Goal: Task Accomplishment & Management: Use online tool/utility

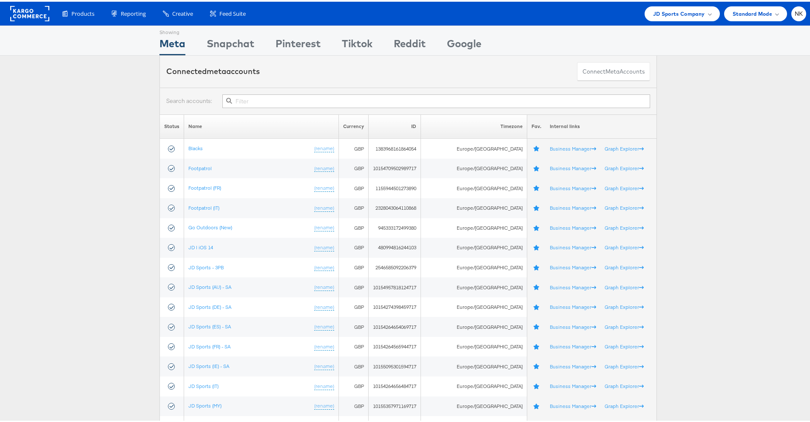
click at [44, 15] on rect at bounding box center [29, 11] width 39 height 15
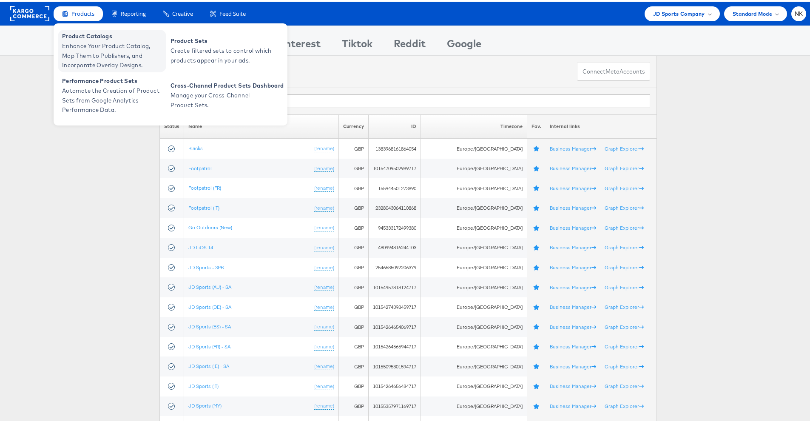
click at [77, 40] on span "Enhance Your Product Catalog, Map Them to Publishers, and Incorporate Overlay D…" at bounding box center [113, 54] width 102 height 29
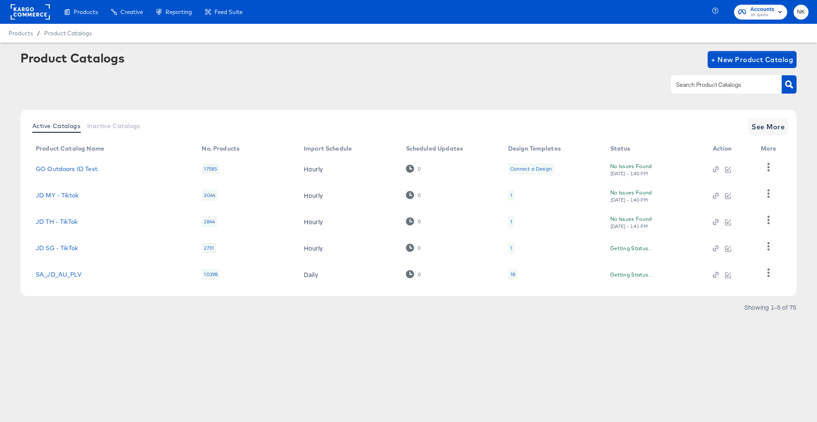
click at [325, 79] on div at bounding box center [408, 84] width 776 height 19
click at [705, 89] on input "text" at bounding box center [719, 85] width 91 height 10
type input "nz"
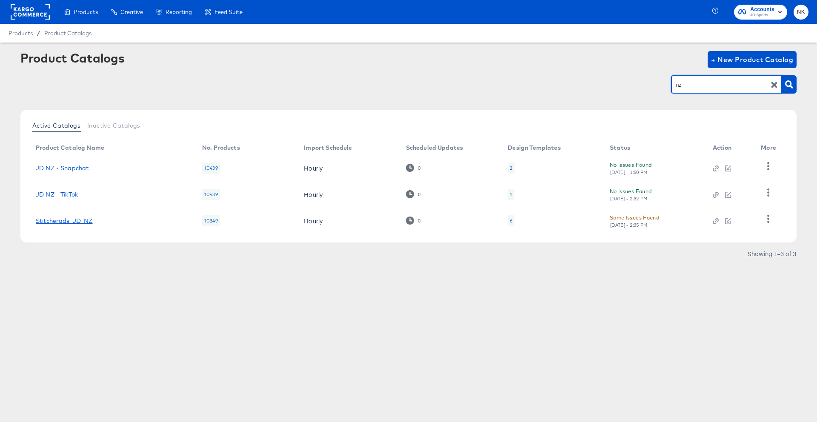
click at [69, 219] on link "Stitcherads_JD_NZ" at bounding box center [64, 220] width 57 height 7
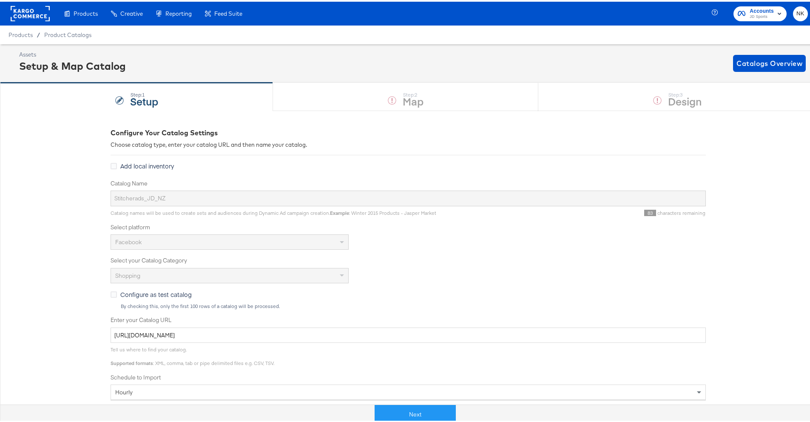
scroll to position [175, 0]
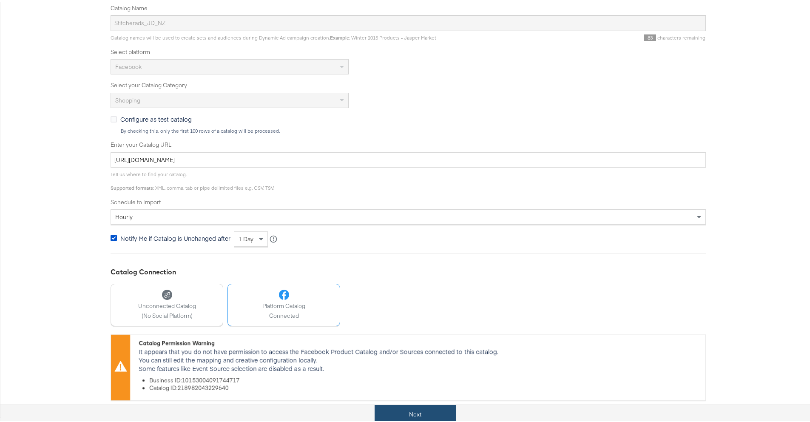
click at [406, 405] on button "Next" at bounding box center [415, 412] width 81 height 19
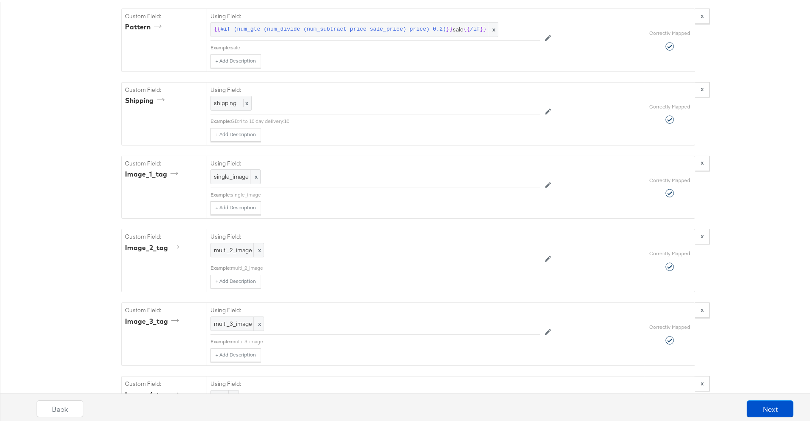
scroll to position [1969, 0]
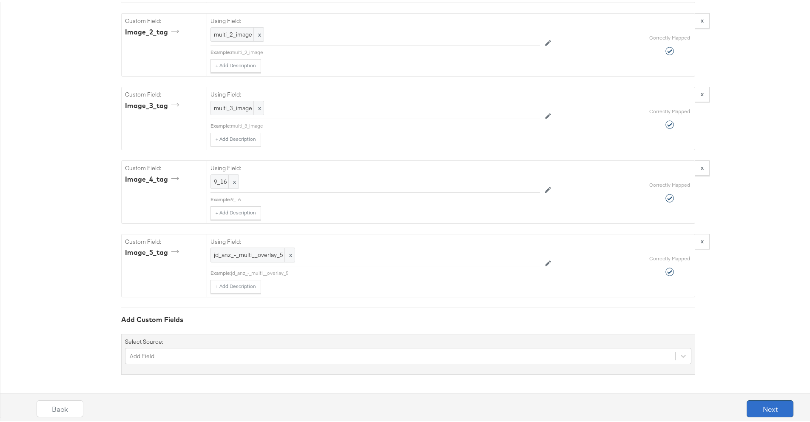
click at [754, 413] on button "Next" at bounding box center [770, 407] width 47 height 17
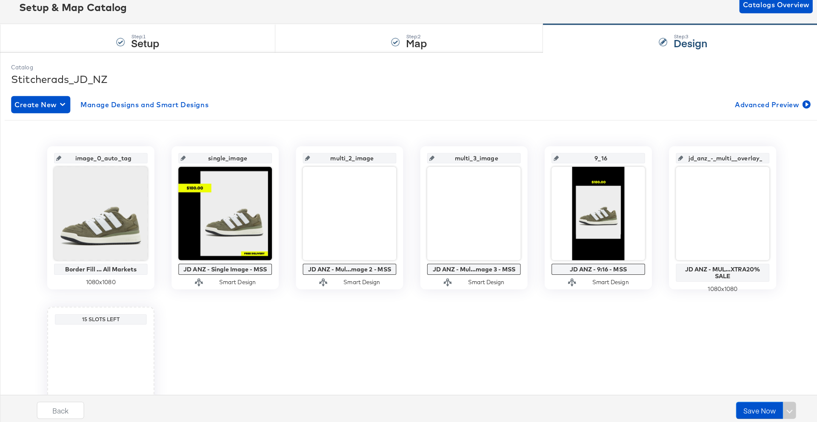
scroll to position [0, 0]
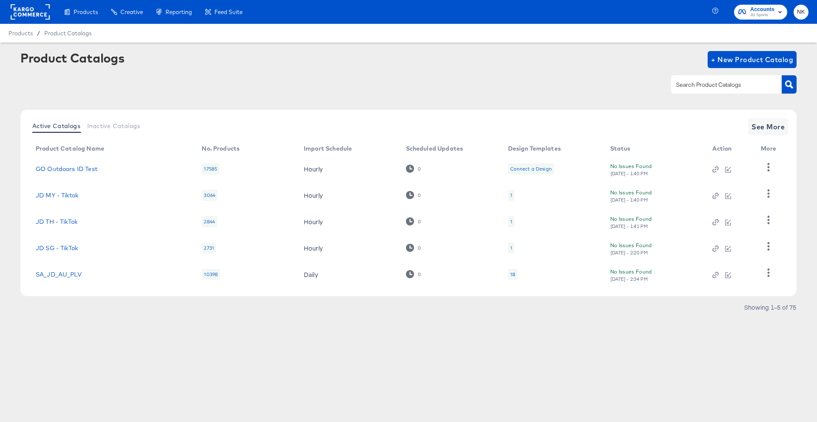
click at [704, 83] on input "text" at bounding box center [719, 85] width 91 height 10
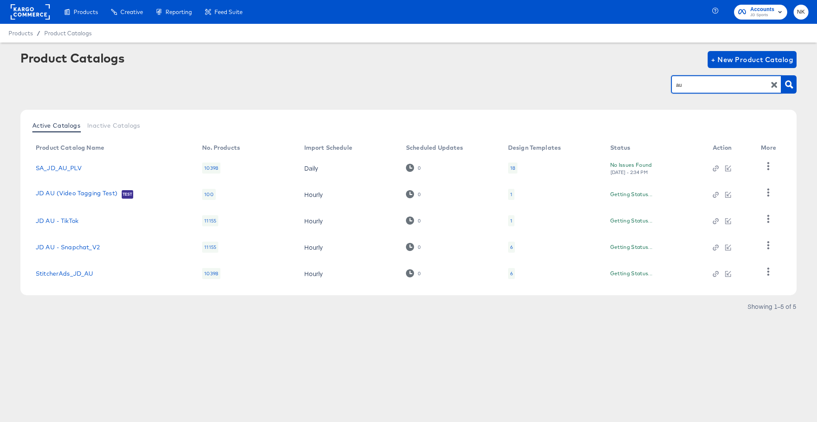
type input "a"
type input "nz"
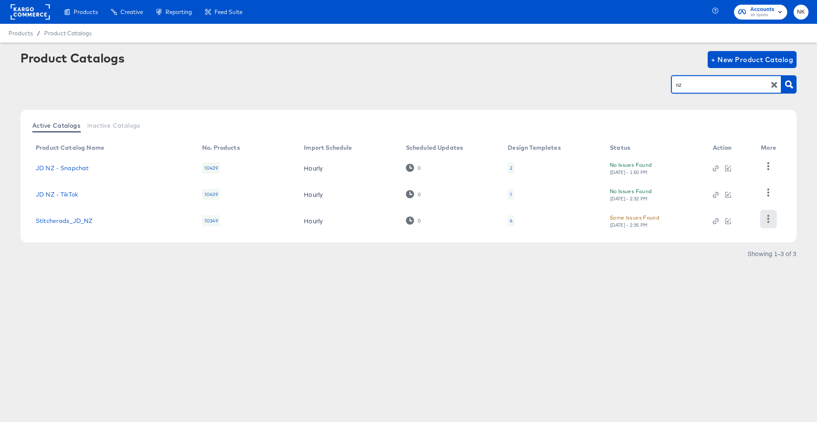
click at [768, 220] on icon "button" at bounding box center [768, 219] width 8 height 8
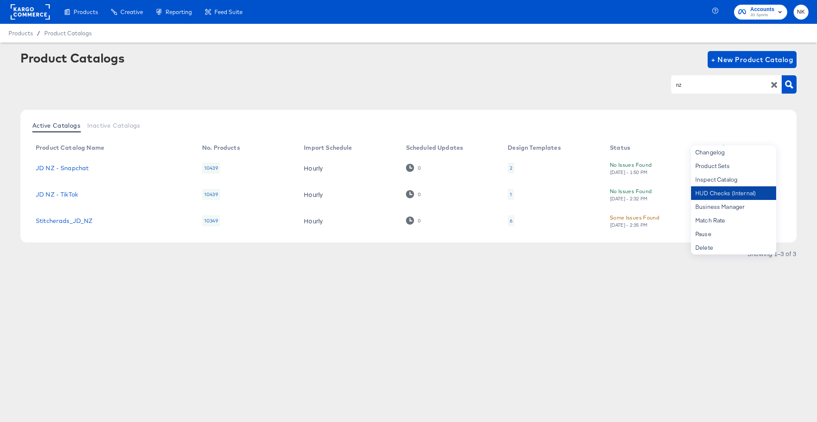
click at [737, 196] on div "HUD Checks (Internal)" at bounding box center [733, 193] width 85 height 14
click at [735, 184] on div "Inspect Catalog" at bounding box center [733, 180] width 85 height 14
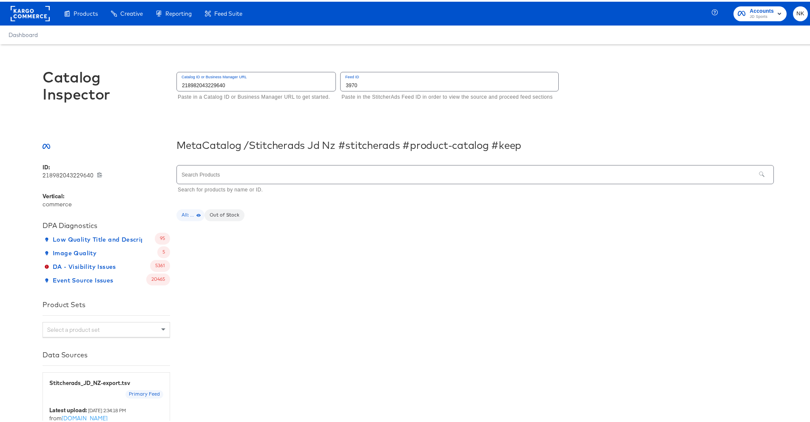
click at [291, 174] on input "text" at bounding box center [466, 173] width 579 height 18
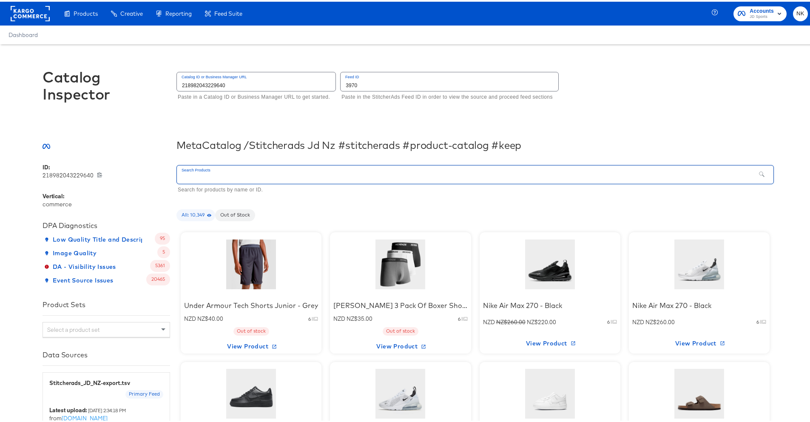
click at [332, 125] on div "Catalog Inspector Catalog ID or Business Manager URL 218982043229640 Paste in a…" at bounding box center [409, 88] width 732 height 91
click at [419, 165] on input "text" at bounding box center [466, 173] width 579 height 18
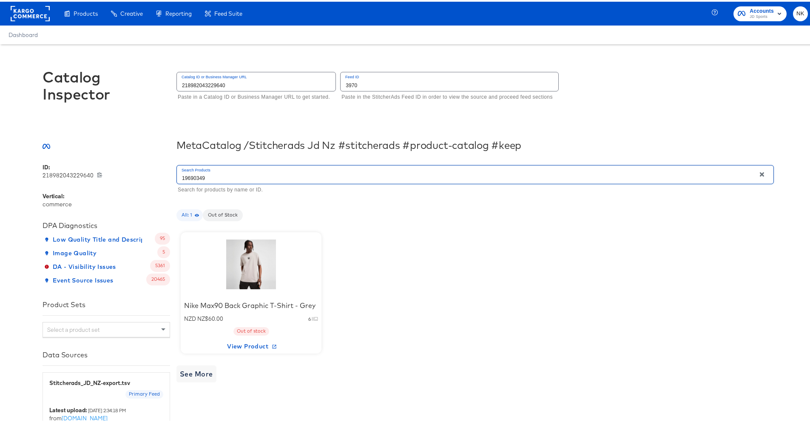
type input "19690349"
click at [275, 265] on div at bounding box center [251, 262] width 72 height 53
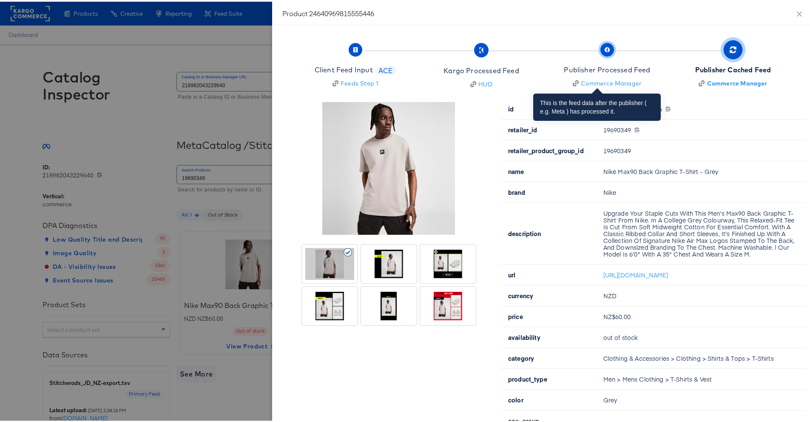
click at [606, 62] on span "Publisher Processed Feed Commerce Manager" at bounding box center [607, 65] width 86 height 42
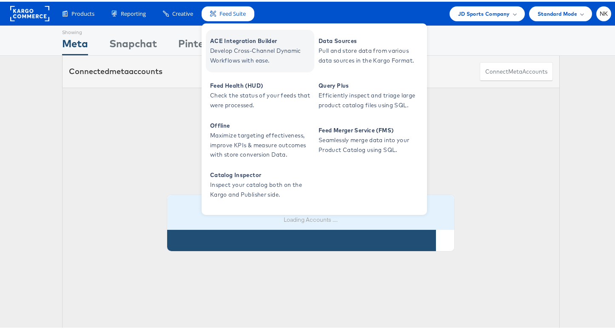
click at [227, 43] on span "ACE Integration Builder" at bounding box center [261, 39] width 102 height 10
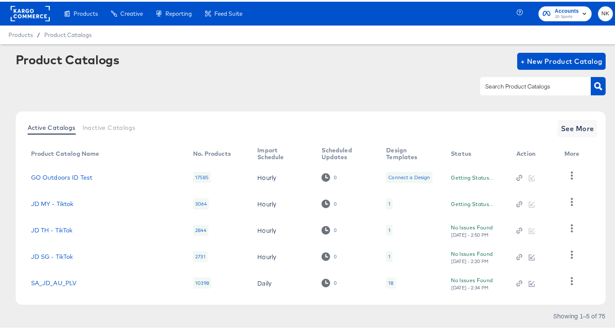
click at [238, 97] on div "Product Catalogs + New Product Catalog" at bounding box center [311, 77] width 590 height 52
click at [503, 86] on input "text" at bounding box center [529, 85] width 91 height 10
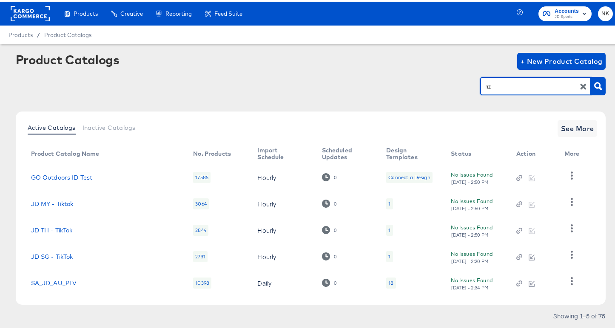
type input "nz"
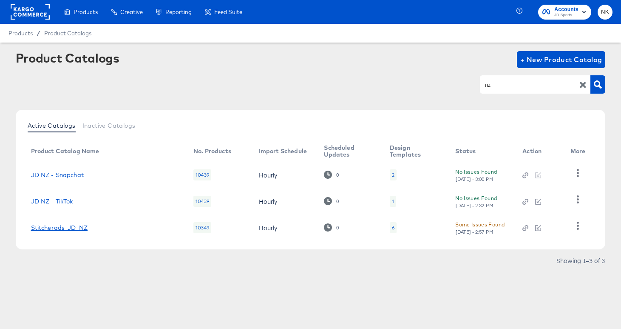
click at [71, 225] on link "Stitcherads_JD_NZ" at bounding box center [59, 227] width 57 height 7
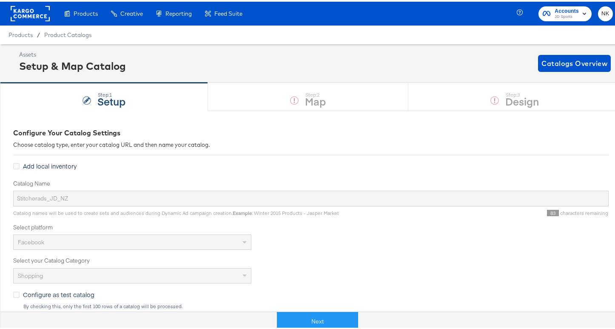
scroll to position [164, 0]
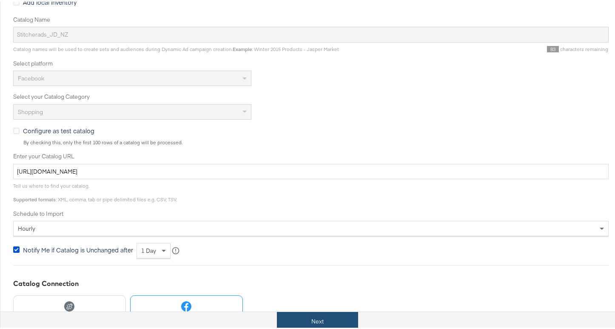
click at [286, 312] on button "Next" at bounding box center [317, 319] width 81 height 19
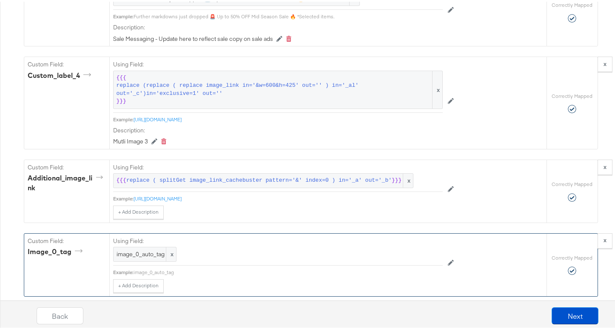
scroll to position [1633, 0]
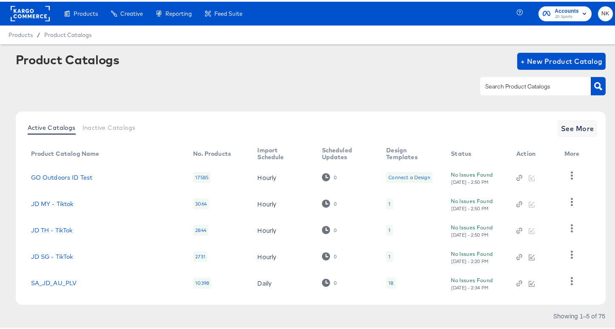
scroll to position [22, 0]
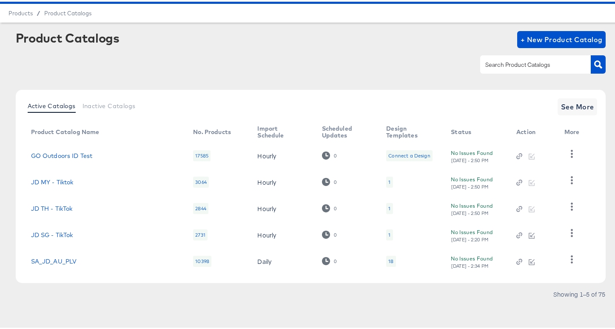
click at [493, 62] on input "text" at bounding box center [529, 63] width 91 height 10
type input "a"
type input "nz"
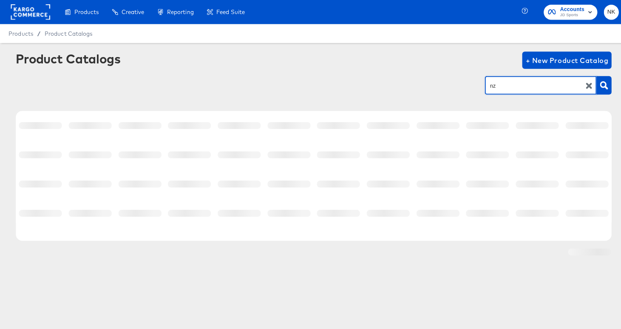
scroll to position [0, 0]
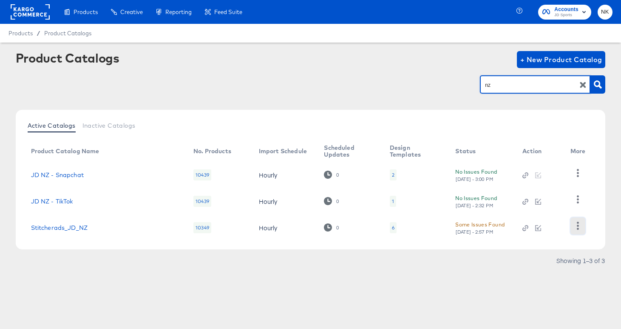
click at [581, 228] on icon "button" at bounding box center [578, 226] width 8 height 8
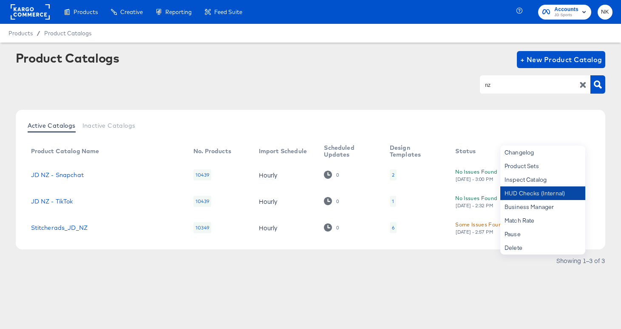
click at [547, 194] on div "HUD Checks (Internal)" at bounding box center [543, 193] width 85 height 14
click at [83, 229] on link "Stitcherads_JD_NZ" at bounding box center [59, 227] width 57 height 7
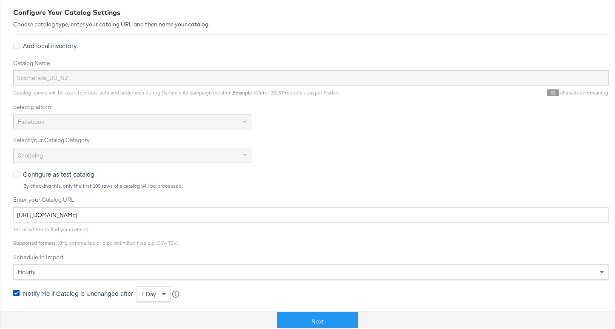
scroll to position [33, 0]
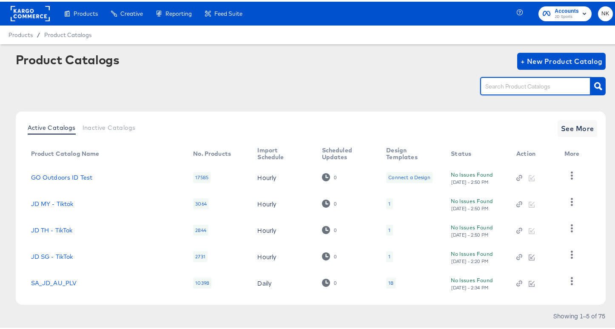
click at [519, 85] on input "text" at bounding box center [529, 85] width 91 height 10
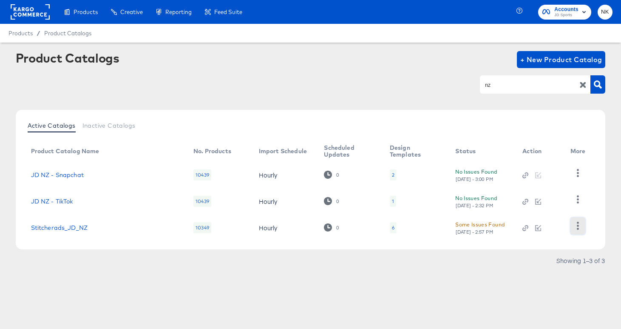
click at [579, 222] on icon "button" at bounding box center [578, 226] width 8 height 8
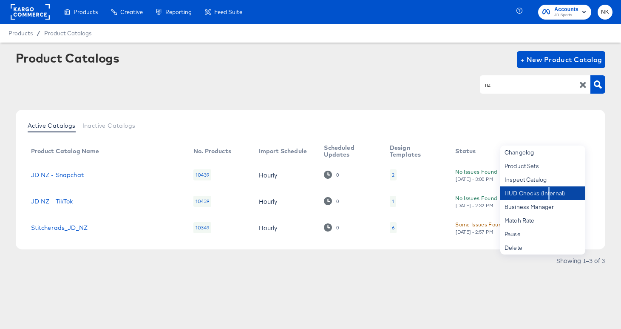
click at [548, 197] on div "HUD Checks (Internal)" at bounding box center [543, 193] width 85 height 14
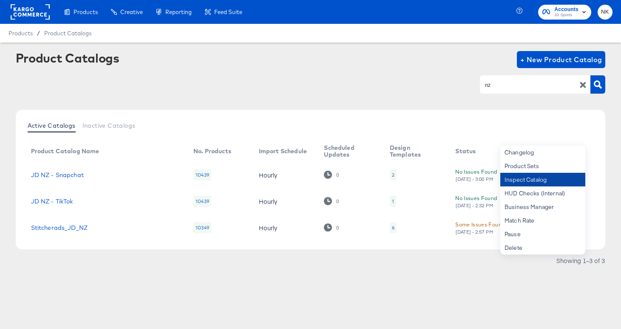
click at [541, 184] on div "Inspect Catalog" at bounding box center [543, 180] width 85 height 14
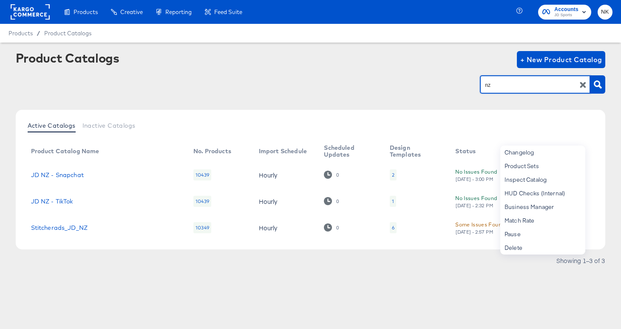
drag, startPoint x: 516, startPoint y: 83, endPoint x: 429, endPoint y: 78, distance: 87.8
click at [429, 78] on div "nz" at bounding box center [311, 84] width 590 height 19
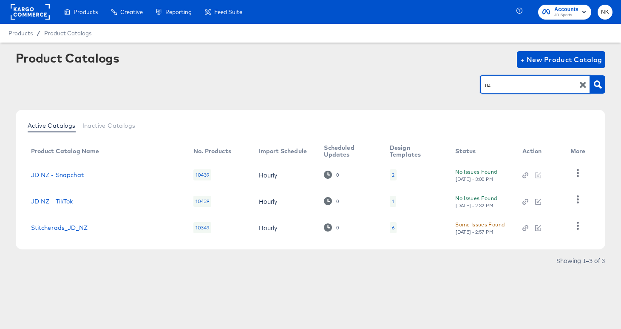
type input "a"
type input "z"
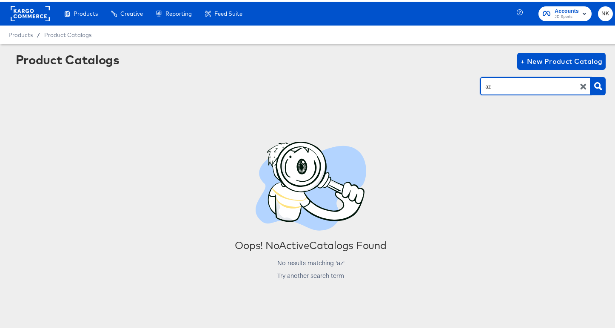
drag, startPoint x: 512, startPoint y: 80, endPoint x: 465, endPoint y: 82, distance: 46.4
click at [467, 82] on div "az" at bounding box center [311, 84] width 590 height 19
click at [494, 82] on input "az" at bounding box center [529, 85] width 91 height 10
type input "au"
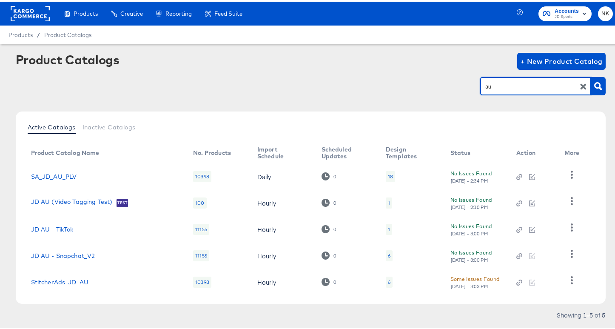
click at [504, 87] on input "au" at bounding box center [529, 85] width 91 height 10
click at [568, 279] on icon "button" at bounding box center [572, 278] width 8 height 8
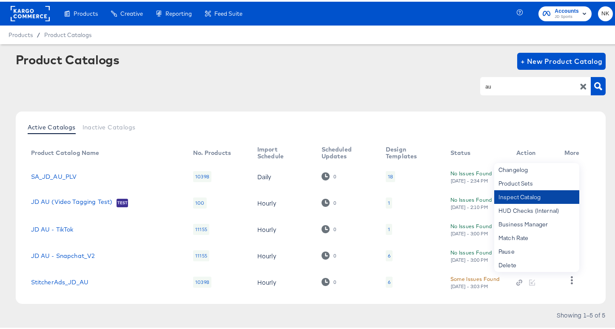
click at [544, 199] on div "Inspect Catalog" at bounding box center [536, 195] width 85 height 14
click at [66, 282] on link "StitcherAds_JD_AU" at bounding box center [60, 280] width 58 height 7
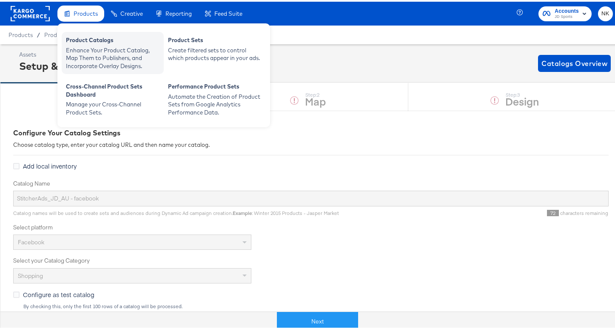
click at [80, 42] on div "Product Catalogs" at bounding box center [113, 39] width 94 height 10
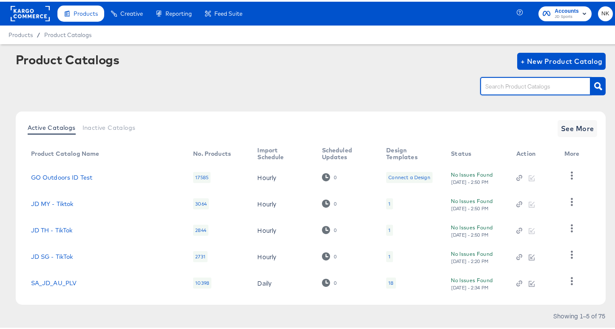
click at [488, 87] on input "text" at bounding box center [529, 85] width 91 height 10
type input "nz"
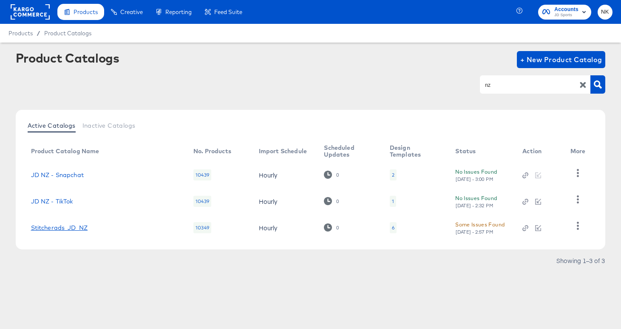
click at [66, 227] on link "Stitcherads_JD_NZ" at bounding box center [59, 227] width 57 height 7
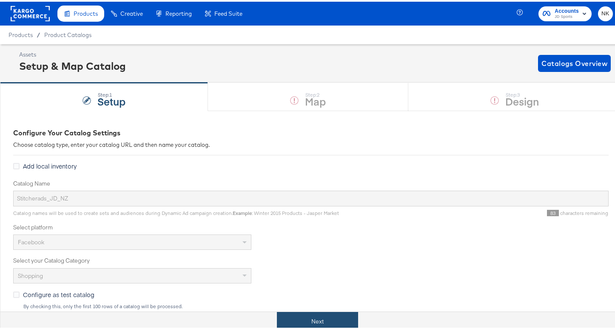
click at [285, 312] on button "Next" at bounding box center [317, 319] width 81 height 19
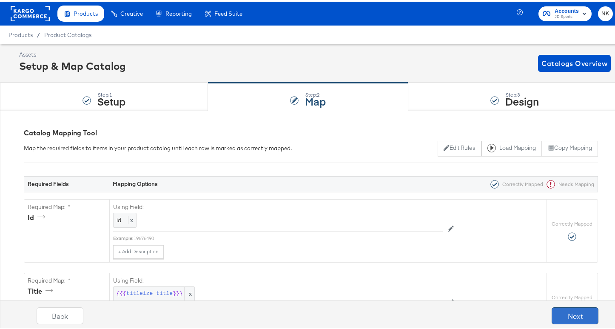
click at [552, 313] on button "Next" at bounding box center [575, 313] width 47 height 17
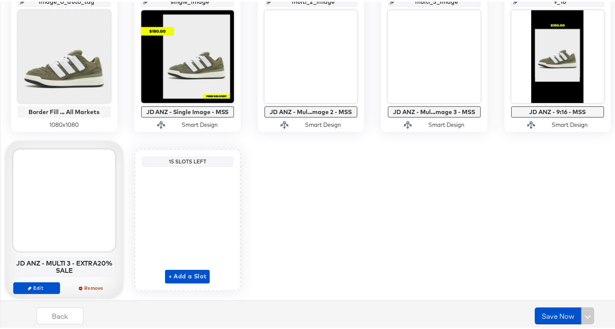
scroll to position [236, 0]
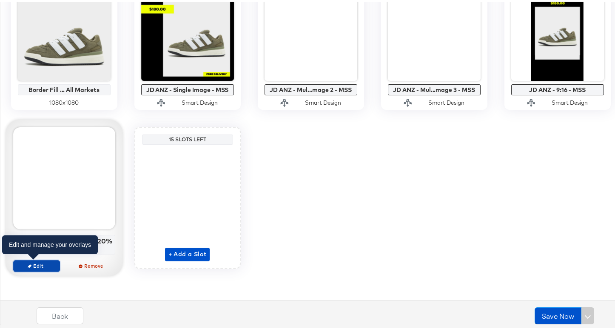
click at [48, 261] on span "Edit" at bounding box center [36, 264] width 39 height 6
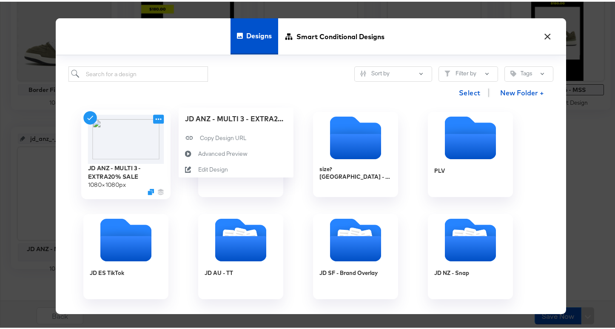
click at [156, 118] on icon at bounding box center [158, 117] width 11 height 9
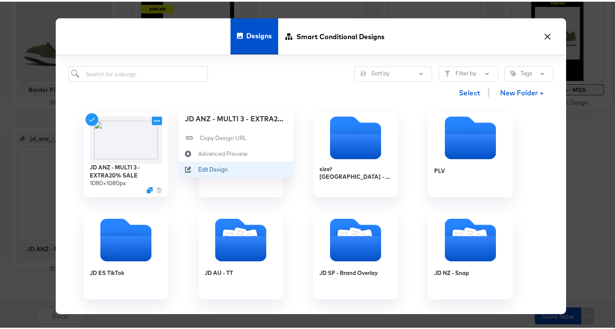
click at [198, 168] on div "Edit Design Edit Design" at bounding box center [198, 168] width 0 height 0
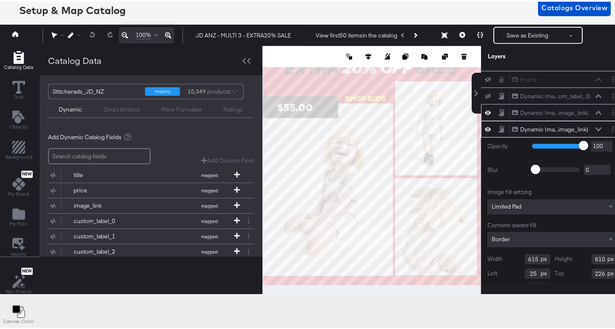
scroll to position [164, 0]
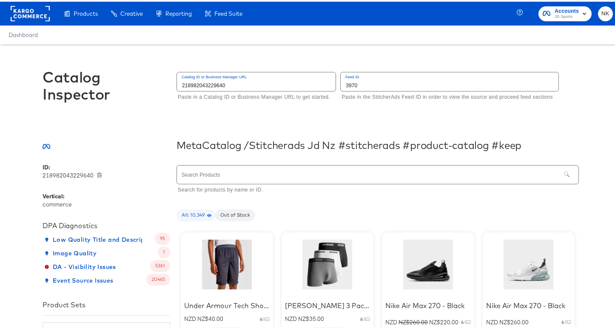
click at [299, 172] on input "text" at bounding box center [369, 173] width 384 height 18
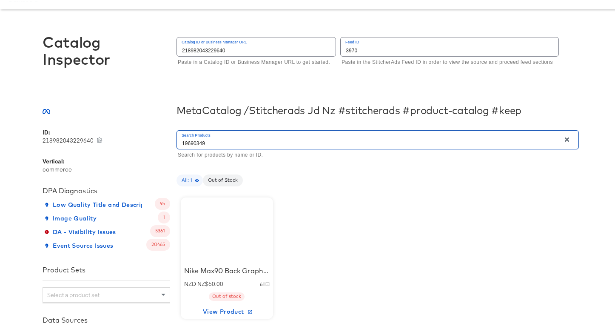
scroll to position [40, 0]
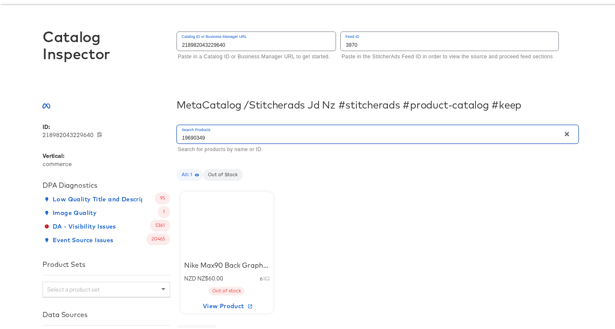
type input "19690349"
click at [237, 218] on div at bounding box center [227, 222] width 72 height 53
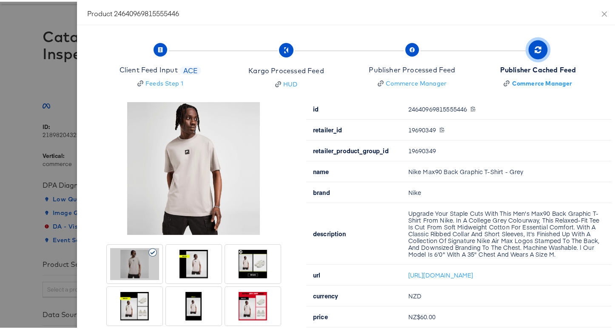
scroll to position [11, 0]
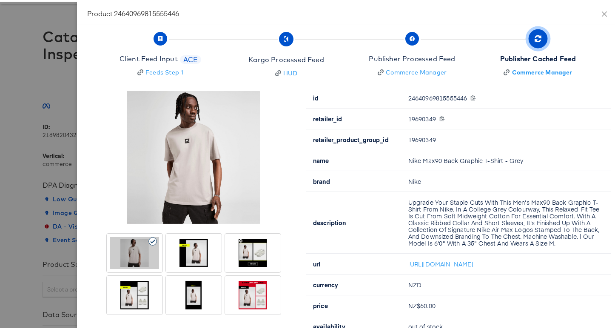
click at [200, 247] on div at bounding box center [193, 251] width 49 height 32
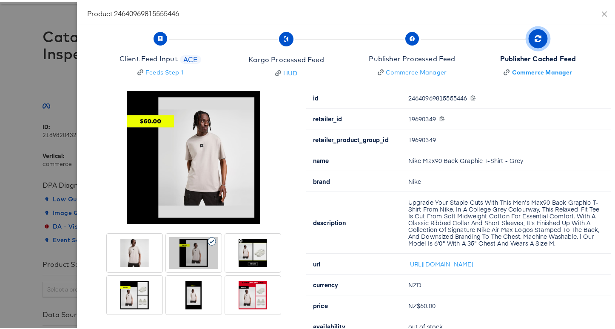
click at [238, 251] on div at bounding box center [252, 251] width 49 height 32
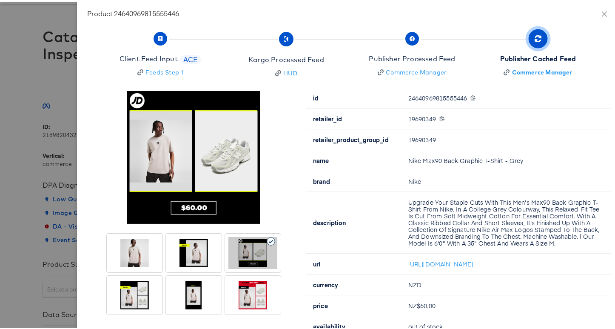
scroll to position [22, 0]
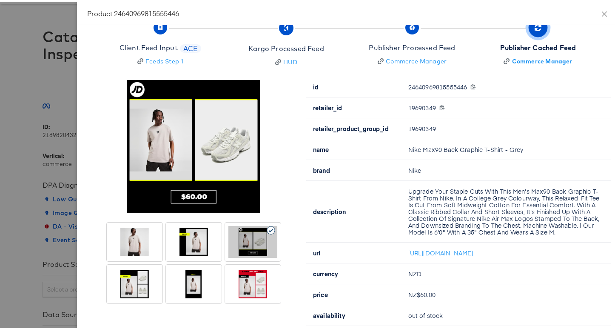
click at [240, 271] on div at bounding box center [252, 282] width 49 height 32
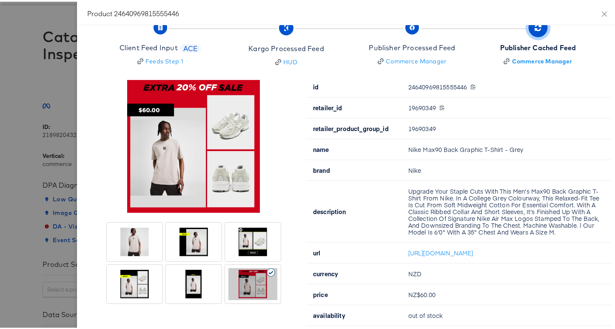
click at [194, 277] on div at bounding box center [193, 282] width 49 height 32
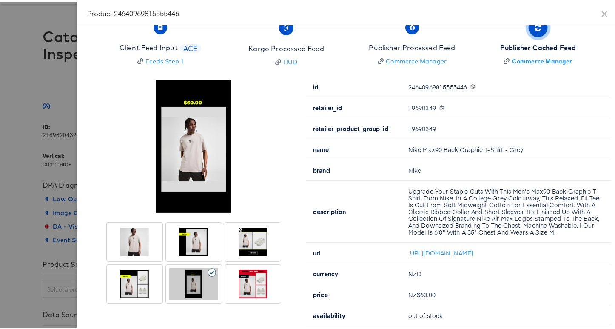
click at [188, 246] on div at bounding box center [193, 240] width 49 height 32
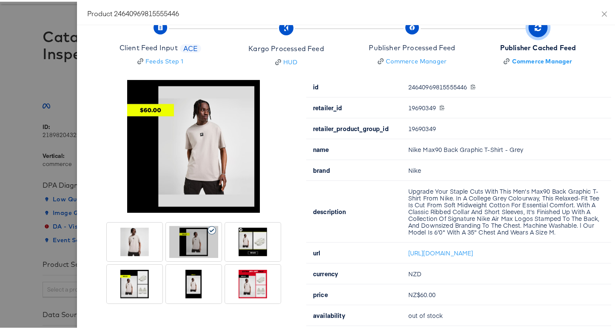
click at [255, 234] on div at bounding box center [252, 240] width 49 height 32
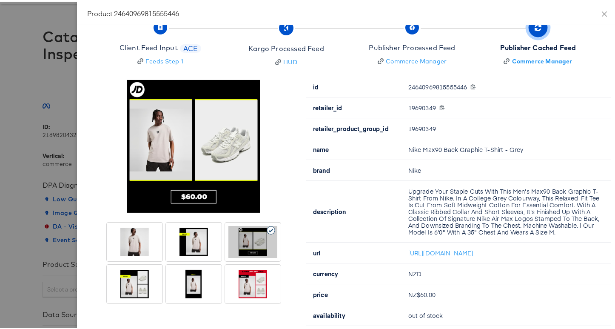
click at [129, 279] on div at bounding box center [134, 282] width 49 height 32
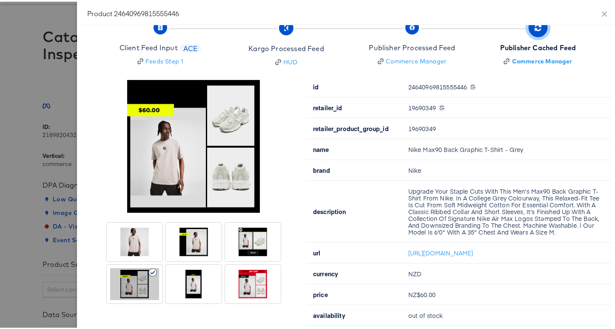
click at [236, 247] on div at bounding box center [252, 240] width 49 height 32
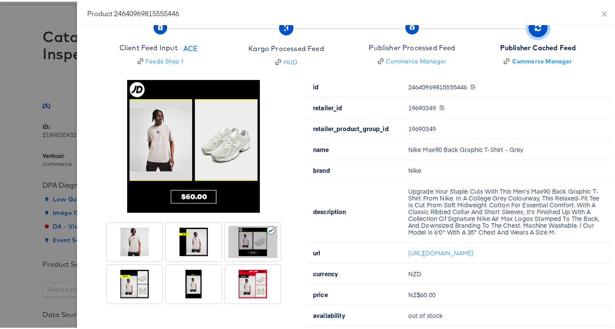
click at [182, 285] on div at bounding box center [193, 282] width 49 height 32
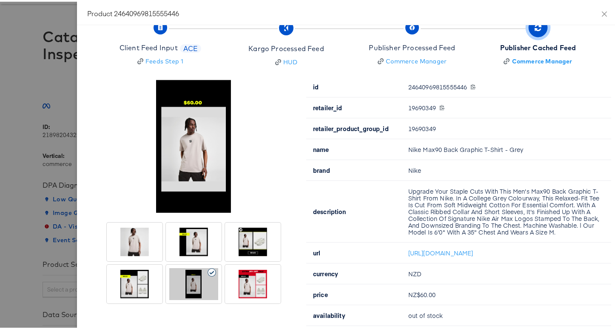
click at [240, 283] on div at bounding box center [252, 282] width 49 height 32
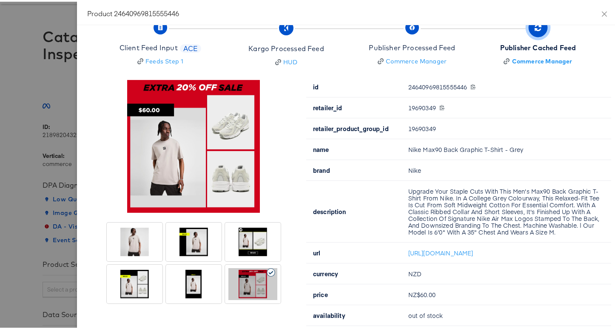
click at [257, 244] on div at bounding box center [252, 240] width 49 height 32
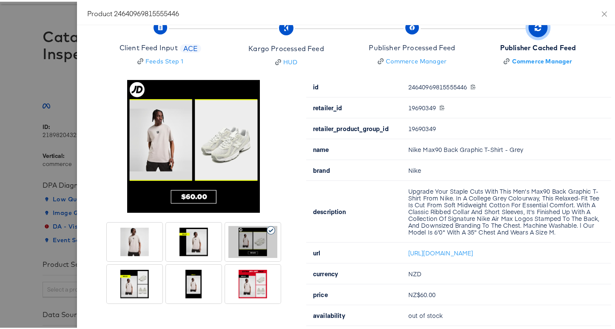
click at [235, 277] on div at bounding box center [252, 282] width 49 height 32
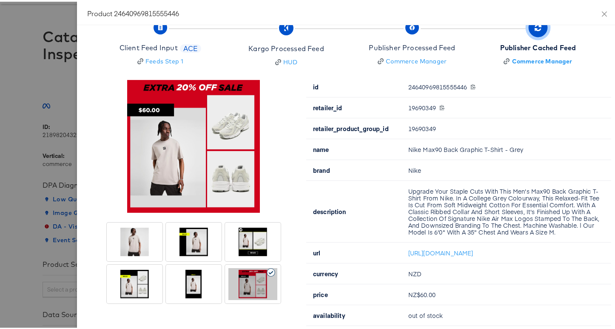
drag, startPoint x: 251, startPoint y: 285, endPoint x: 241, endPoint y: 289, distance: 10.9
click at [241, 289] on div at bounding box center [252, 282] width 49 height 32
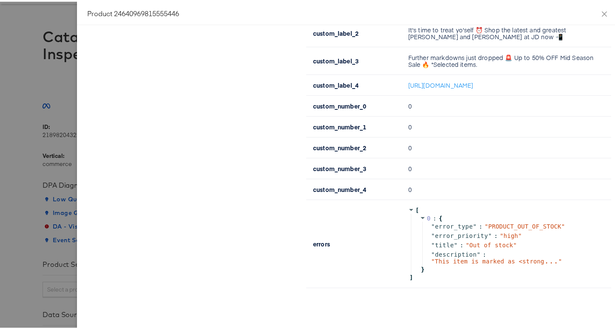
drag, startPoint x: 249, startPoint y: 289, endPoint x: 194, endPoint y: 124, distance: 173.9
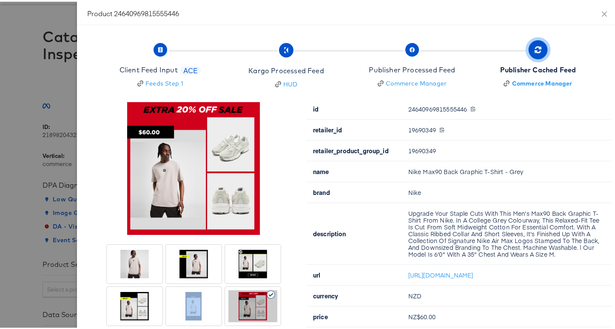
scroll to position [104, 0]
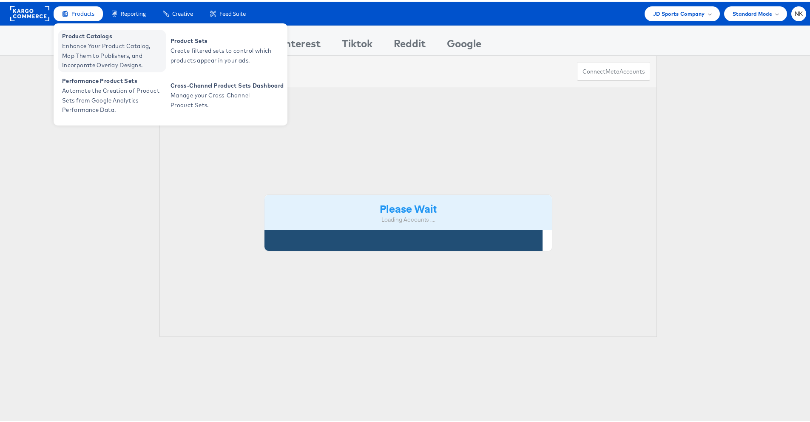
click at [88, 51] on span "Enhance Your Product Catalog, Map Them to Publishers, and Incorporate Overlay D…" at bounding box center [113, 54] width 102 height 29
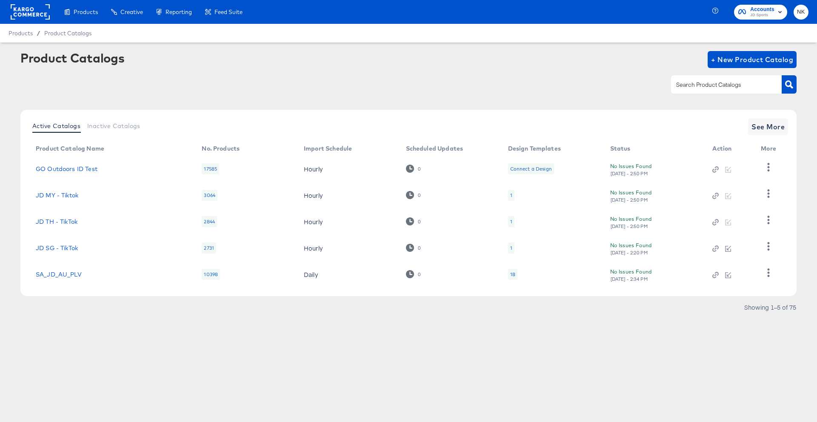
click at [692, 86] on input "text" at bounding box center [719, 85] width 91 height 10
type input "nz"
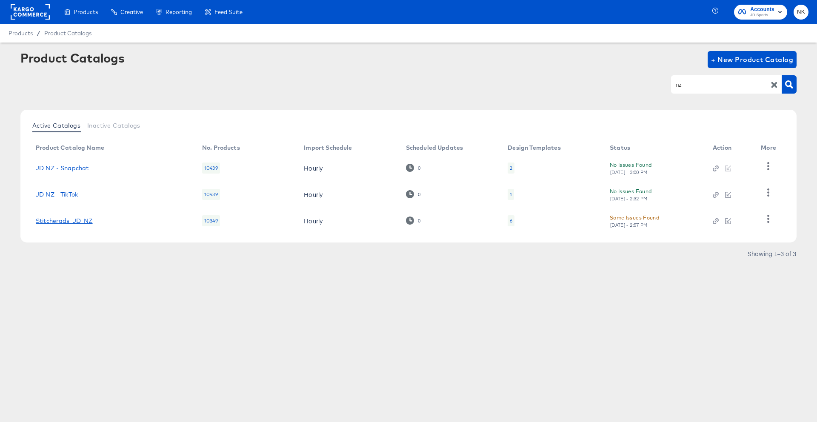
click at [45, 221] on link "Stitcherads_JD_NZ" at bounding box center [64, 220] width 57 height 7
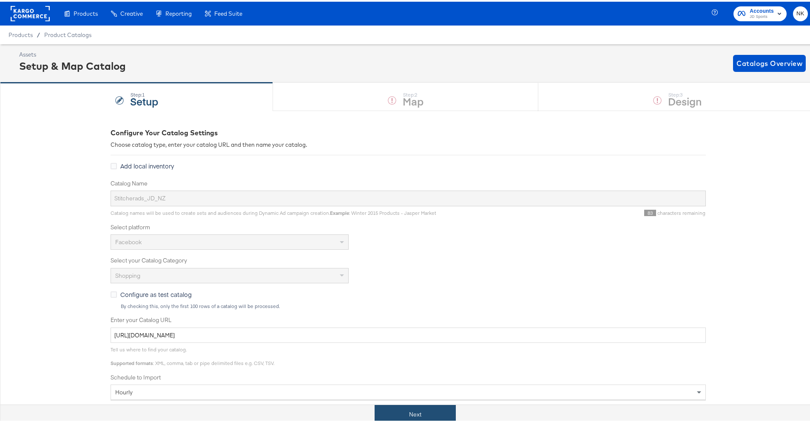
click at [440, 411] on button "Next" at bounding box center [415, 412] width 81 height 19
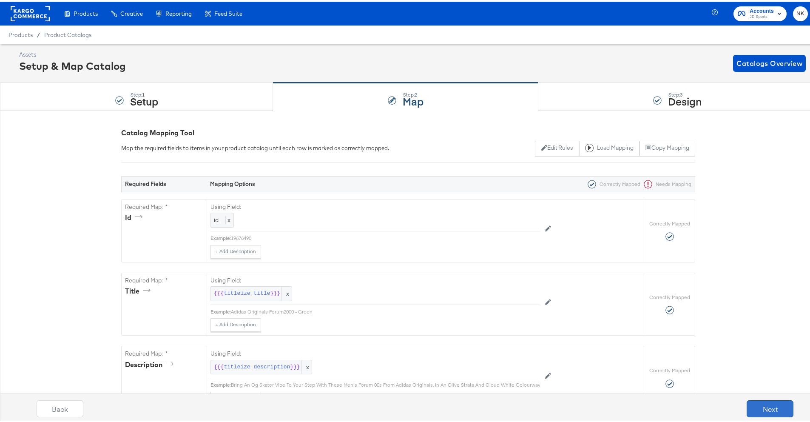
click at [755, 401] on button "Next" at bounding box center [770, 407] width 47 height 17
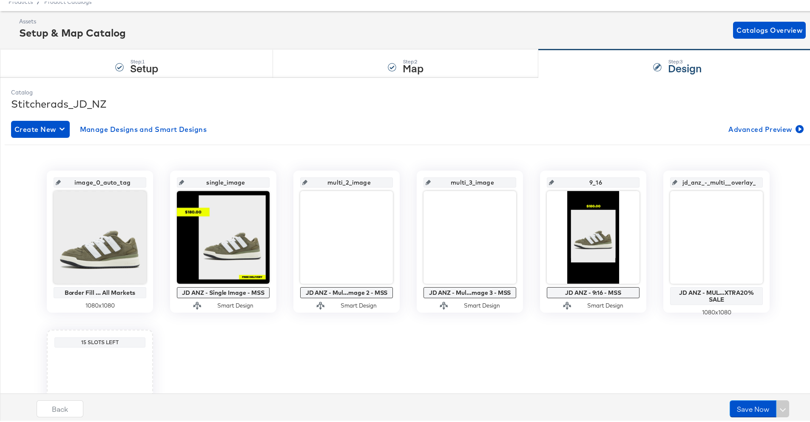
scroll to position [39, 0]
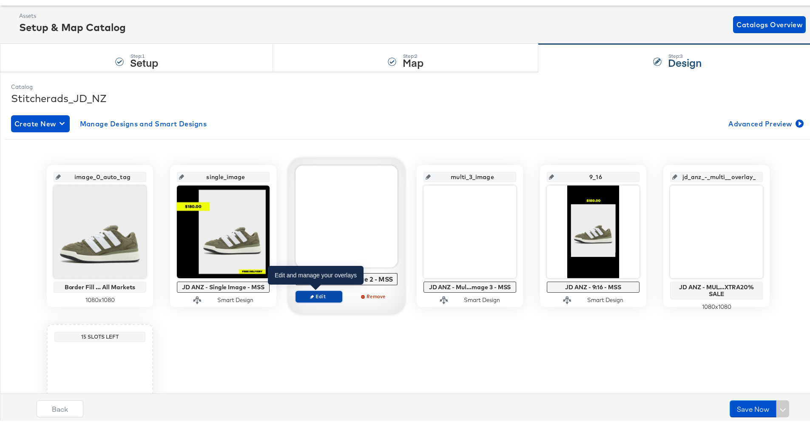
click at [322, 295] on span "Edit" at bounding box center [318, 294] width 39 height 6
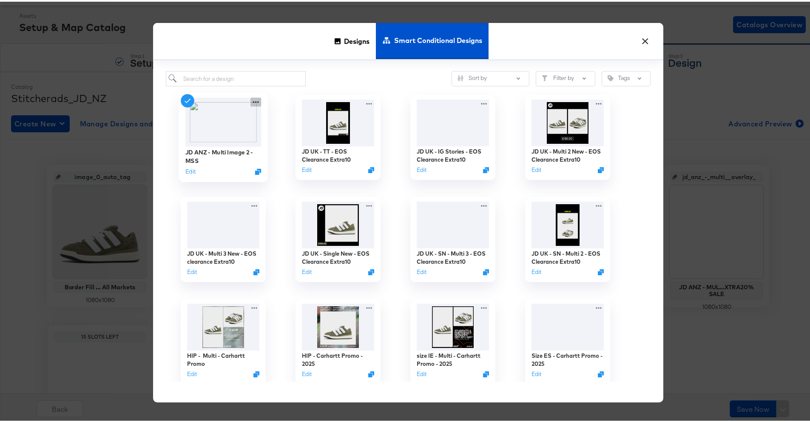
click at [251, 104] on icon at bounding box center [256, 100] width 11 height 9
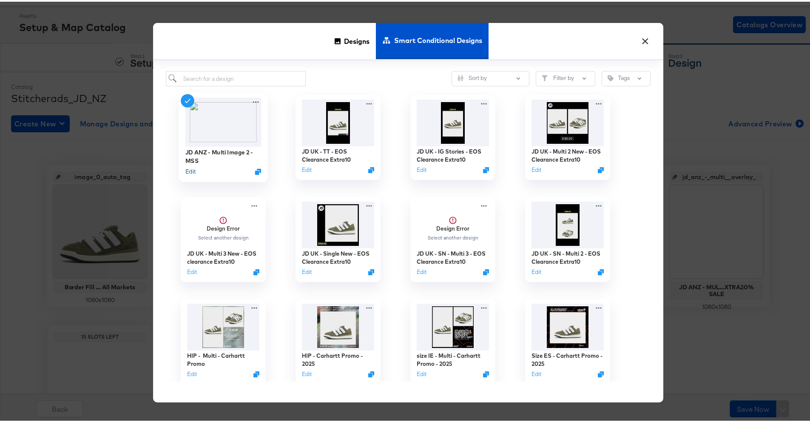
click at [185, 171] on button "Edit" at bounding box center [190, 170] width 10 height 8
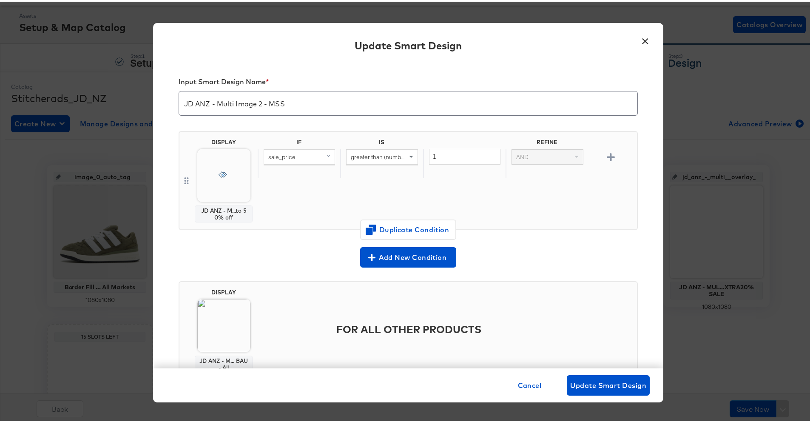
click at [646, 43] on button "×" at bounding box center [645, 37] width 15 height 15
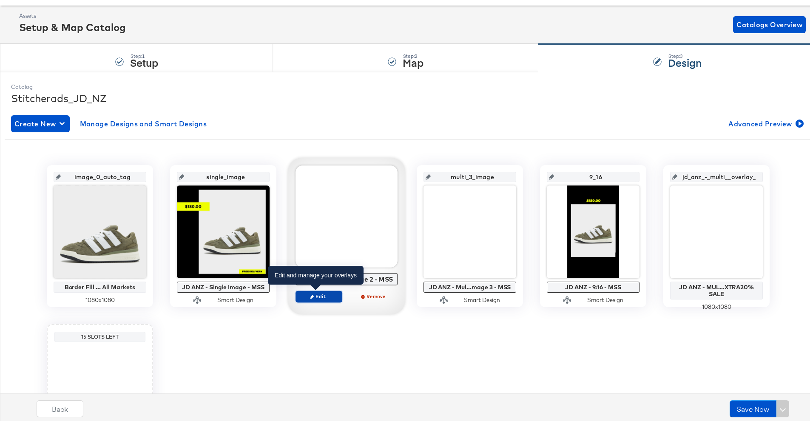
click at [315, 298] on span "Edit" at bounding box center [318, 294] width 39 height 6
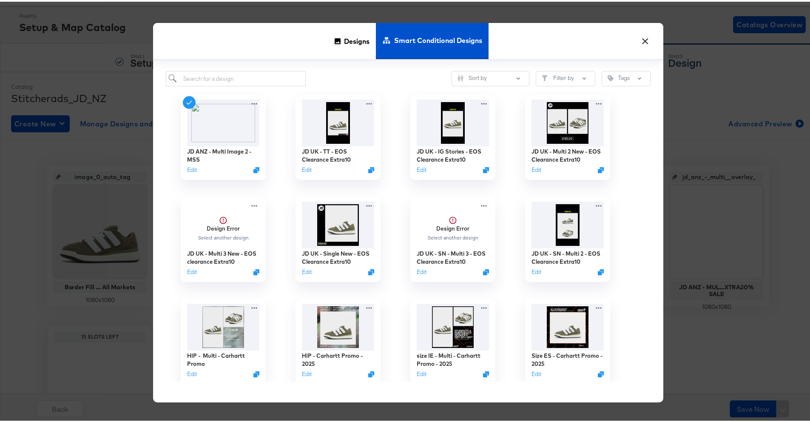
click at [646, 42] on button "×" at bounding box center [645, 37] width 15 height 15
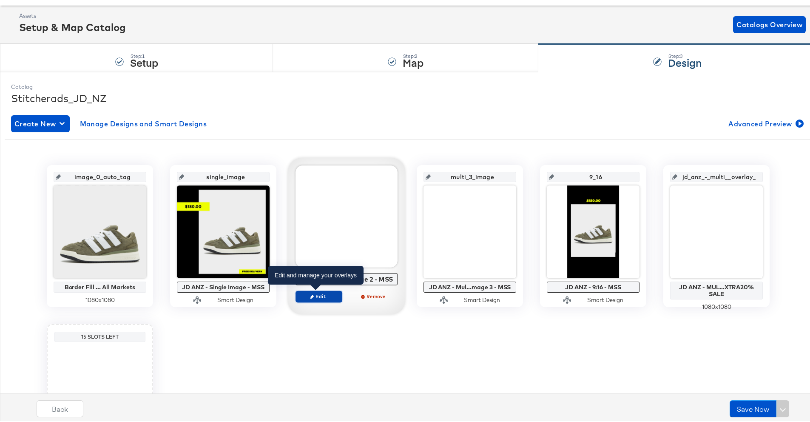
click at [339, 294] on button "Edit" at bounding box center [319, 295] width 47 height 12
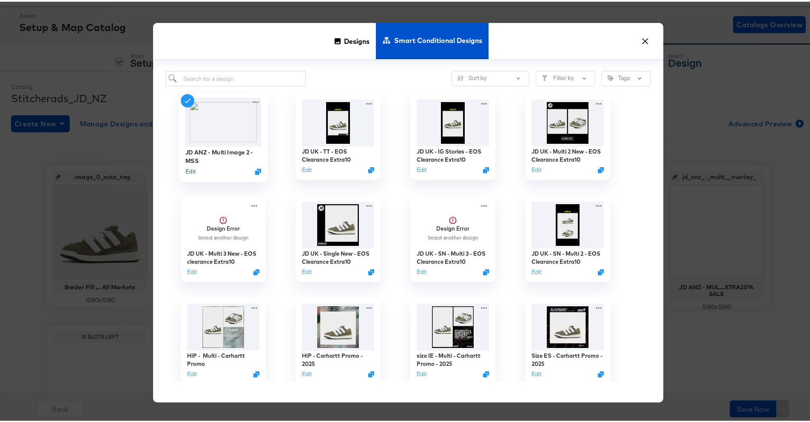
click at [191, 171] on button "Edit" at bounding box center [190, 170] width 10 height 8
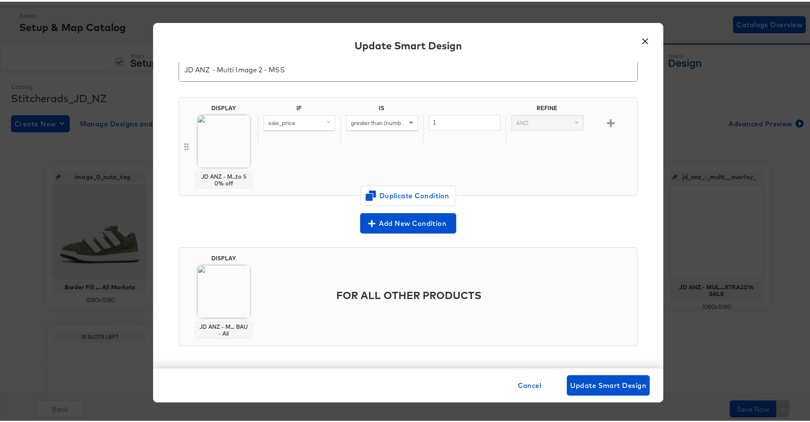
scroll to position [68, 0]
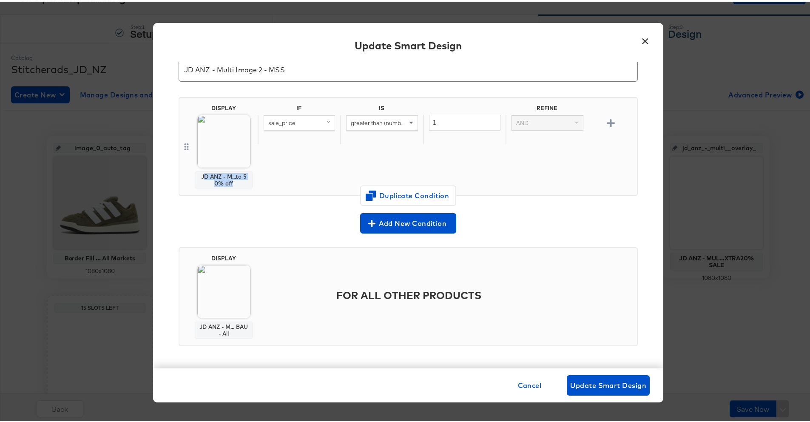
drag, startPoint x: 199, startPoint y: 175, endPoint x: 239, endPoint y: 181, distance: 40.4
click at [239, 181] on div "JD ANZ - M...to 50% off" at bounding box center [224, 178] width 50 height 14
click at [237, 180] on div "JD ANZ - M...to 50% off" at bounding box center [224, 178] width 50 height 14
drag, startPoint x: 196, startPoint y: 175, endPoint x: 234, endPoint y: 182, distance: 38.0
click at [234, 182] on div "JD ANZ - M...to 50% off" at bounding box center [224, 178] width 50 height 14
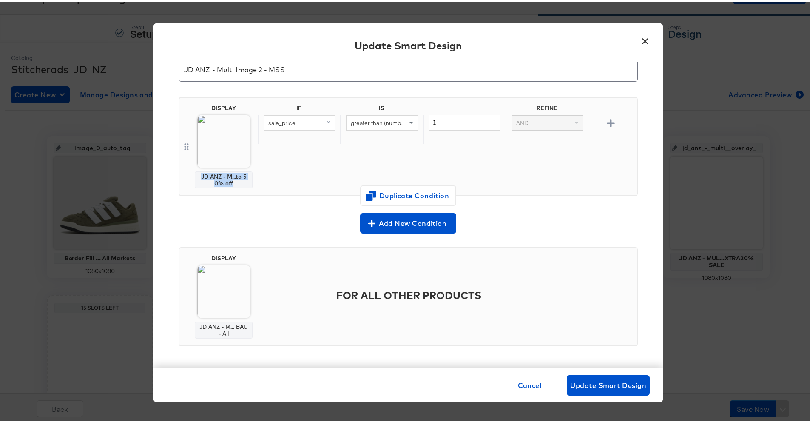
copy div "JD ANZ - M...to 50% off"
click at [641, 38] on button "×" at bounding box center [645, 37] width 15 height 15
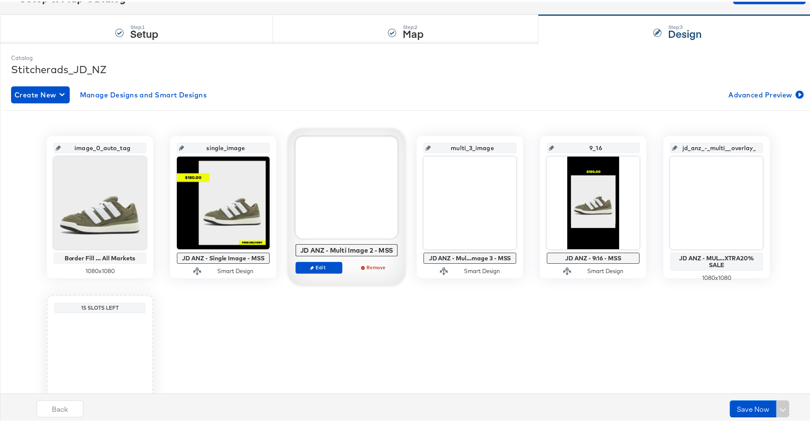
scroll to position [57, 0]
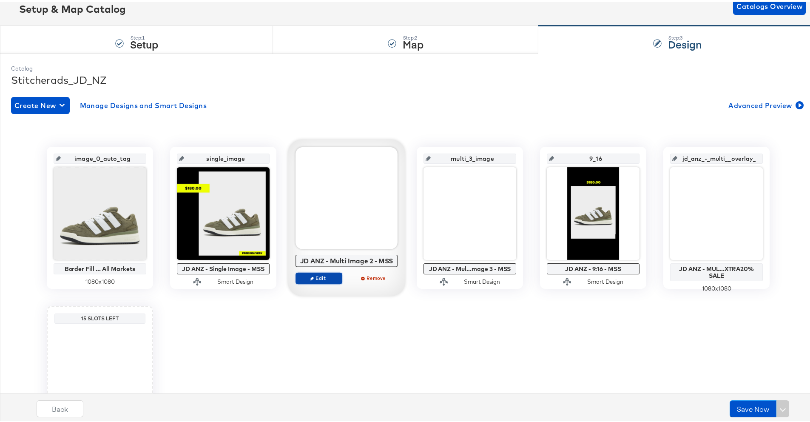
click at [327, 278] on span "Edit" at bounding box center [318, 276] width 39 height 6
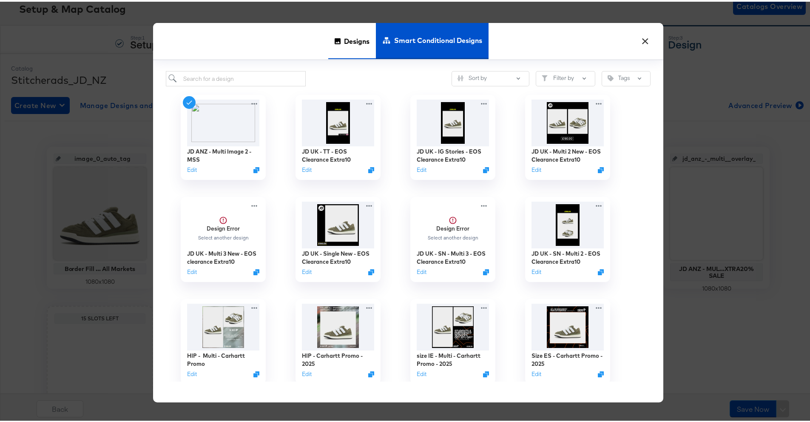
click at [344, 48] on span "Designs" at bounding box center [357, 38] width 26 height 37
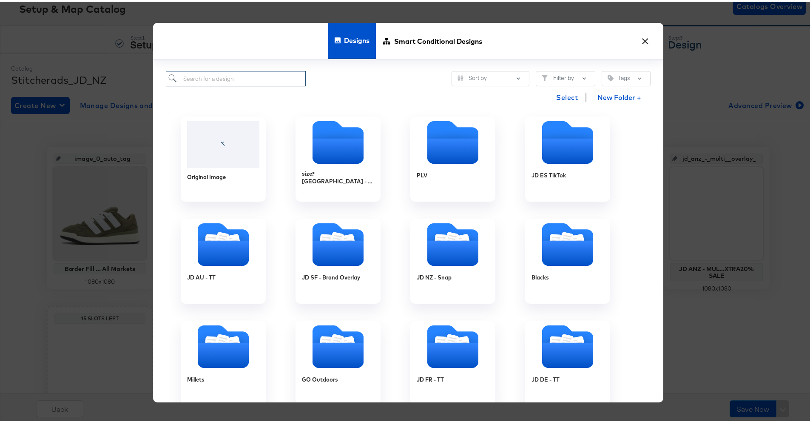
click at [269, 74] on input "search" at bounding box center [236, 77] width 140 height 16
paste input "JD ANZ - M...to 50% off"
type input "JD ANZ - M...to 50% off"
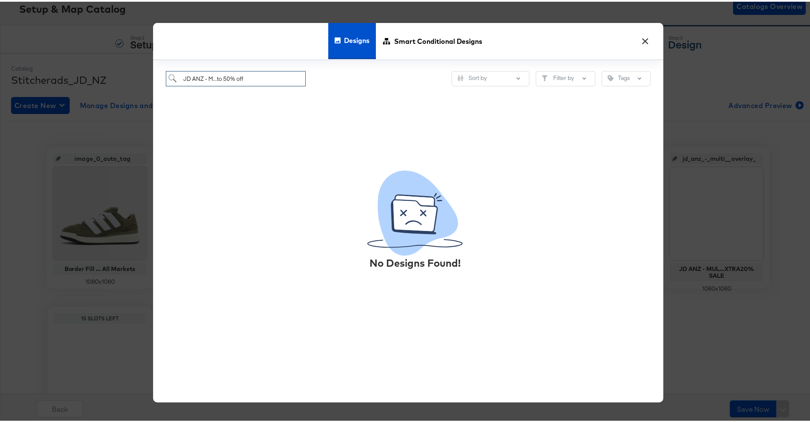
drag, startPoint x: 280, startPoint y: 81, endPoint x: 153, endPoint y: 74, distance: 127.8
click at [153, 74] on div "JD ANZ - M...to 50% off Sort by Filter by Tags No Designs Found!" at bounding box center [408, 230] width 510 height 342
paste input "search"
drag, startPoint x: 280, startPoint y: 76, endPoint x: 82, endPoint y: 60, distance: 198.4
click at [82, 60] on div "× Designs Smart Conditional Designs JD ANZ - M...to 50% off Sort by Filter by T…" at bounding box center [408, 211] width 817 height 422
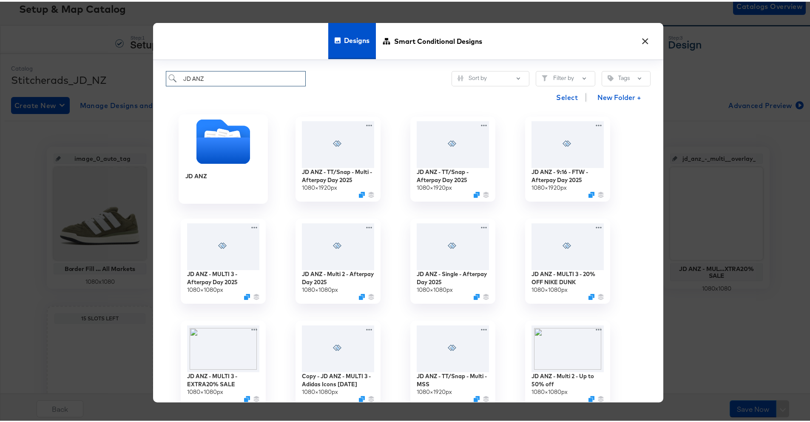
type input "JD ANZ"
click at [225, 151] on icon "Folder" at bounding box center [224, 149] width 54 height 26
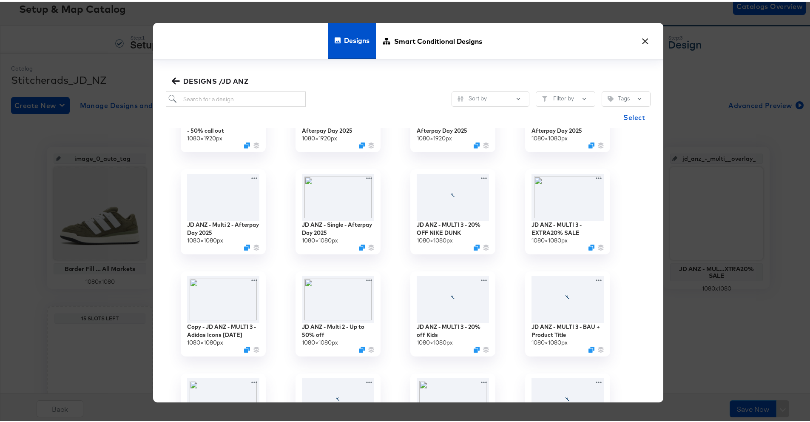
scroll to position [147, 0]
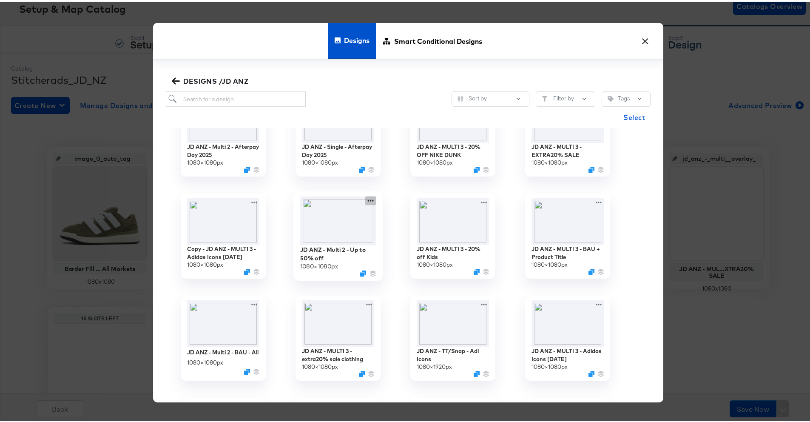
click at [365, 198] on icon at bounding box center [370, 199] width 11 height 9
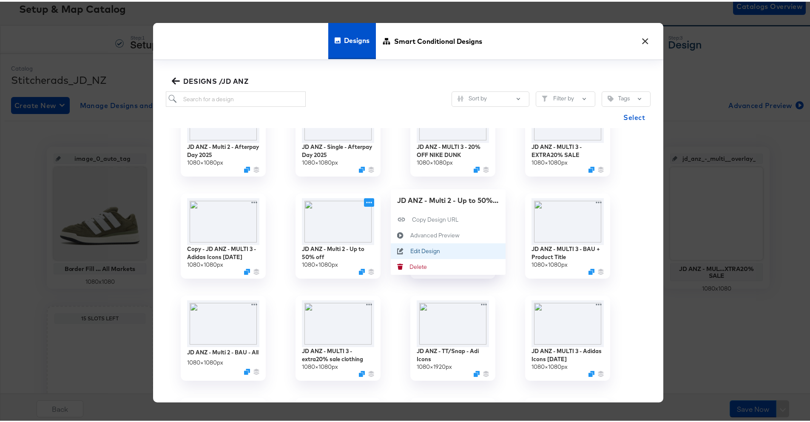
click at [406, 245] on div "Edit Design Edit Design" at bounding box center [401, 250] width 20 height 16
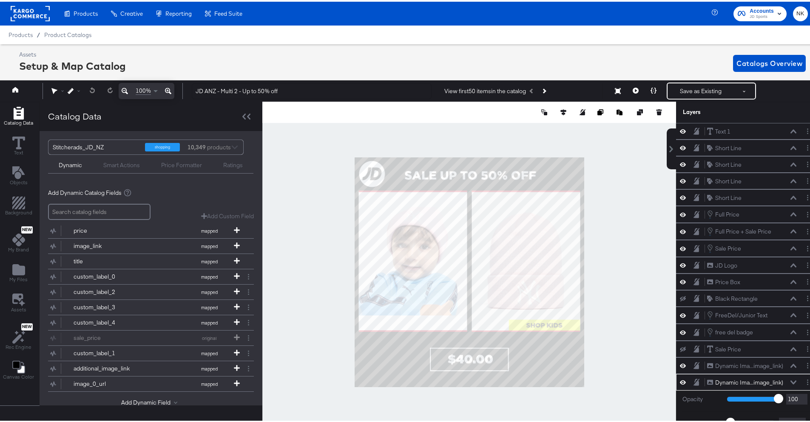
scroll to position [9, 0]
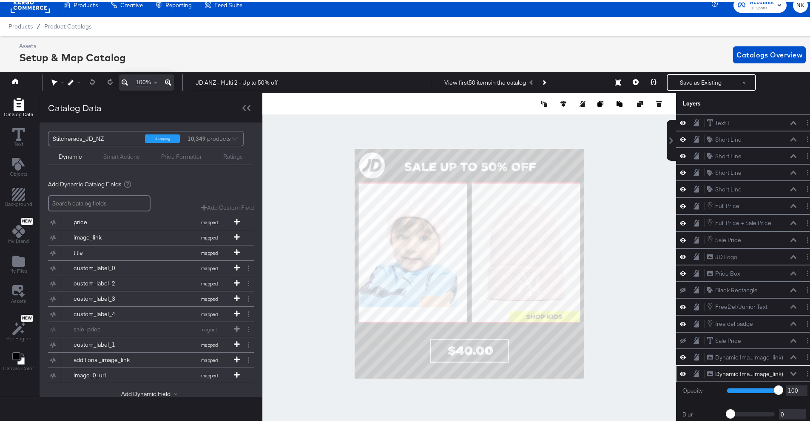
type input "198"
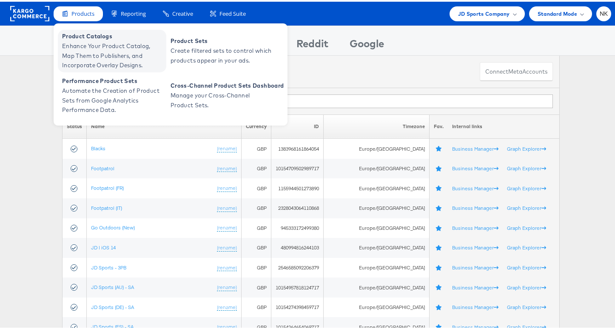
click at [79, 50] on span "Enhance Your Product Catalog, Map Them to Publishers, and Incorporate Overlay D…" at bounding box center [113, 54] width 102 height 29
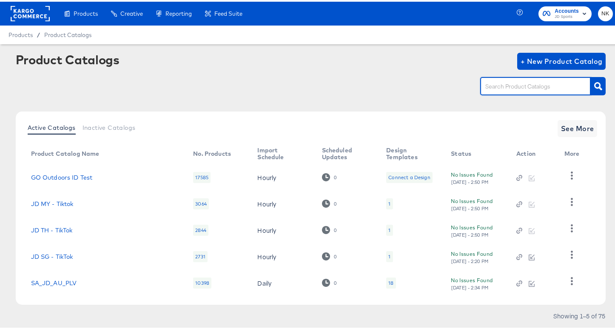
click at [533, 87] on input "text" at bounding box center [529, 85] width 91 height 10
type input "au"
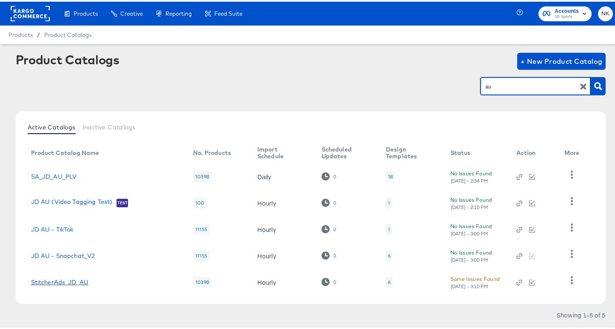
click at [81, 279] on link "StitcherAds_JD_AU" at bounding box center [60, 280] width 58 height 7
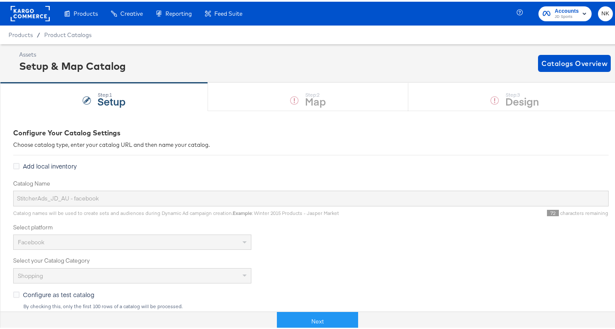
scroll to position [268, 0]
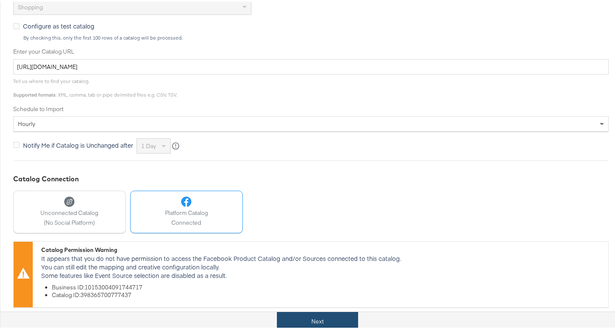
click at [312, 312] on button "Next" at bounding box center [317, 319] width 81 height 19
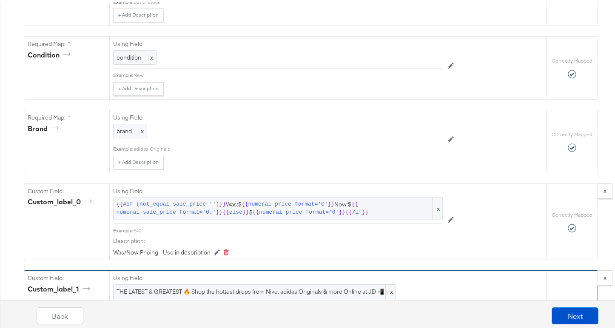
scroll to position [542, 0]
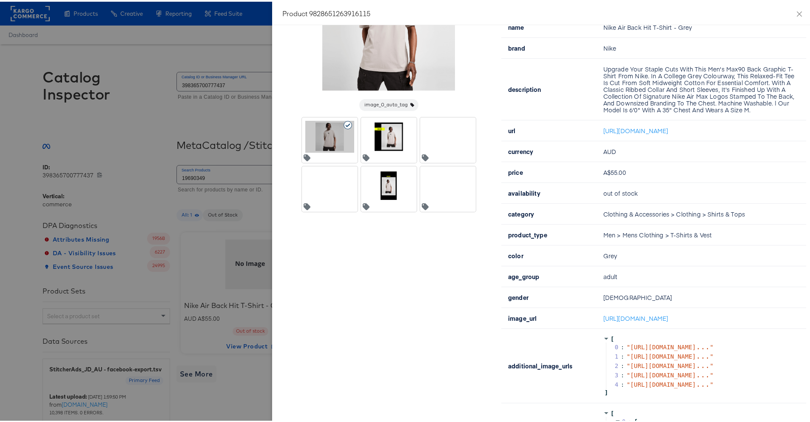
scroll to position [144, 0]
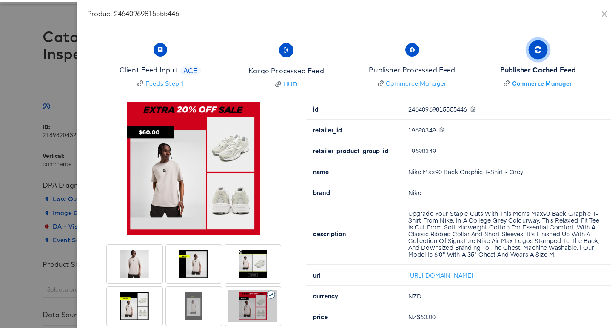
scroll to position [104, 0]
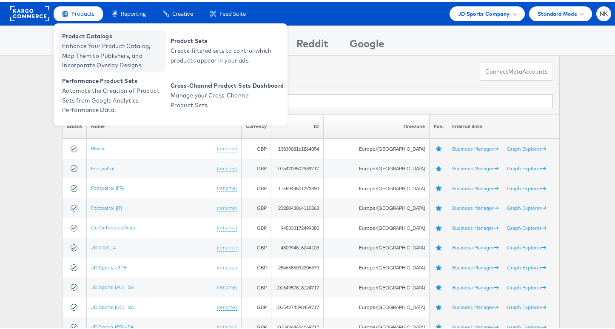
click at [80, 43] on span "Enhance Your Product Catalog, Map Them to Publishers, and Incorporate Overlay D…" at bounding box center [113, 54] width 102 height 29
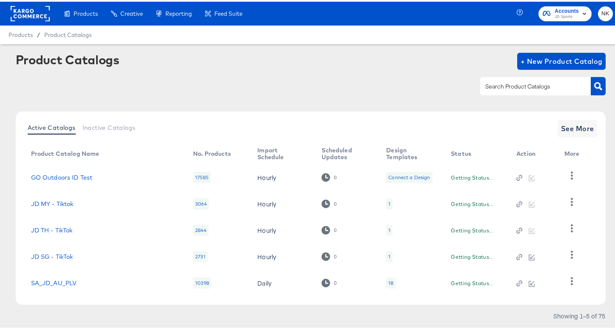
click at [517, 88] on input "text" at bounding box center [529, 85] width 91 height 10
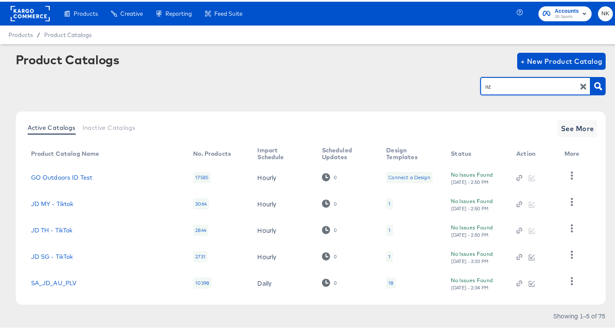
type input "nz"
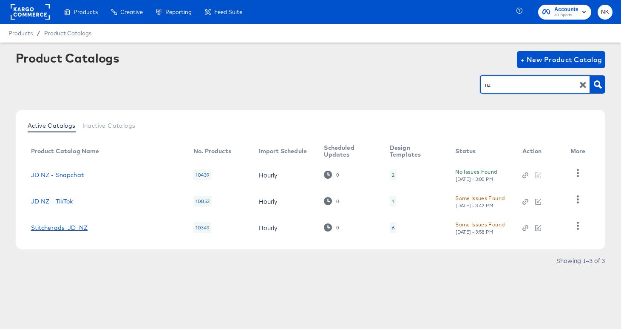
click at [74, 224] on link "Stitcherads_JD_NZ" at bounding box center [59, 227] width 57 height 7
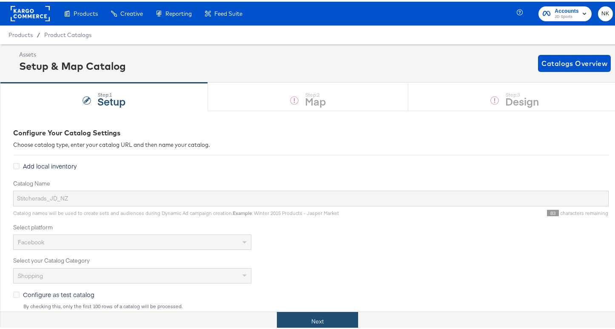
click at [322, 315] on button "Next" at bounding box center [317, 319] width 81 height 19
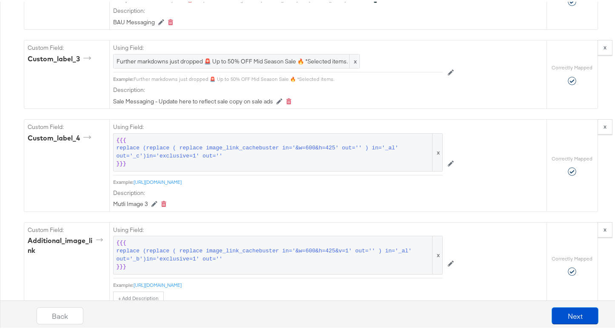
scroll to position [1229, 0]
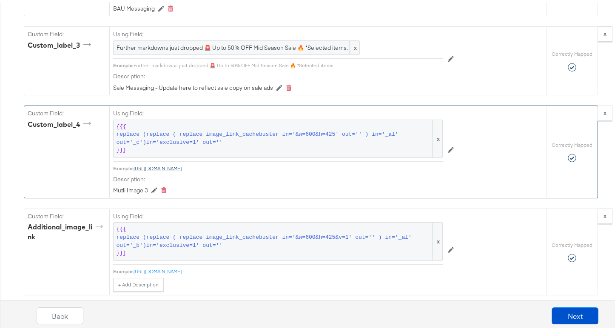
click at [179, 170] on link "https://cdn.media.amplience.net/t/jpl/jd_product_list?plu=jd_729785_c" at bounding box center [158, 166] width 48 height 6
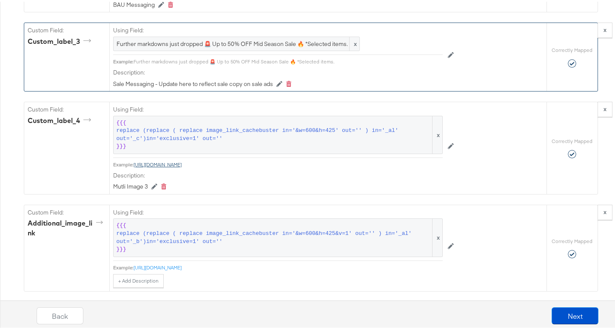
scroll to position [1257, 0]
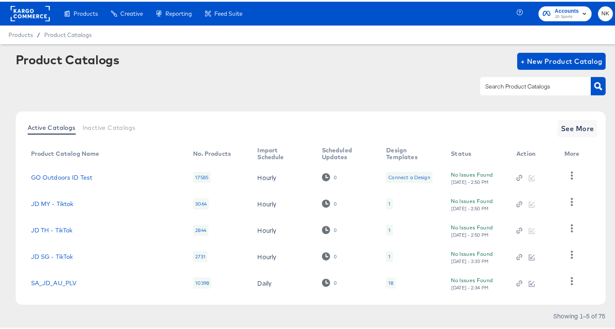
click at [510, 85] on input "text" at bounding box center [529, 85] width 91 height 10
type input "nz"
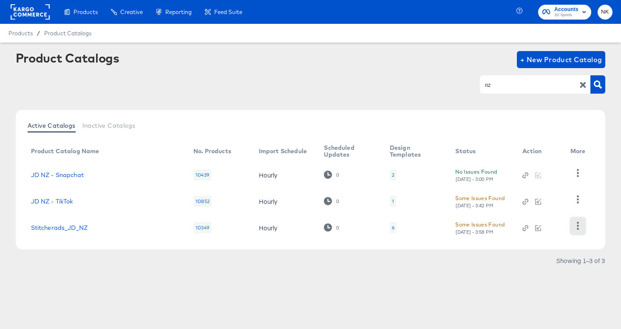
click at [577, 228] on icon "button" at bounding box center [578, 226] width 2 height 8
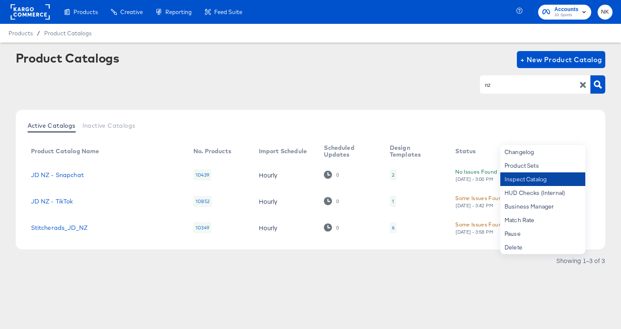
click at [548, 182] on div "Inspect Catalog" at bounding box center [543, 179] width 85 height 14
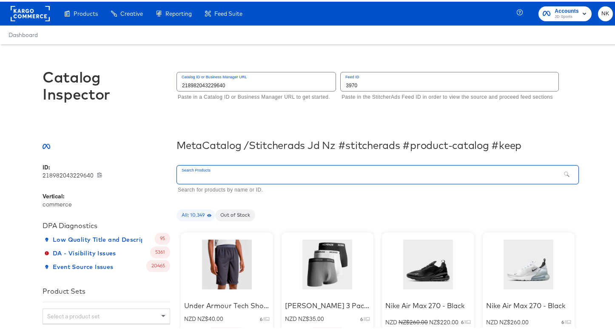
click at [339, 177] on input "text" at bounding box center [369, 173] width 384 height 18
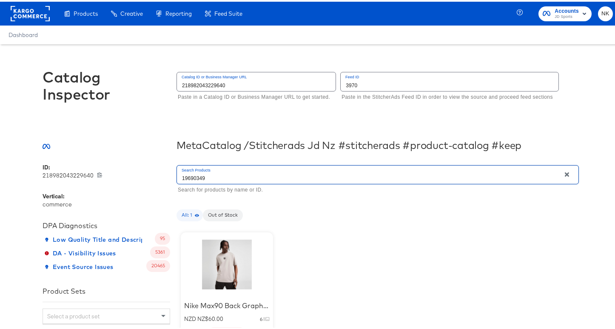
type input "19690349"
click at [223, 249] on div at bounding box center [227, 262] width 72 height 53
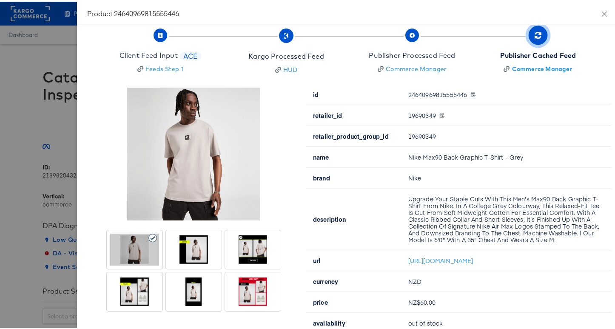
scroll to position [19, 0]
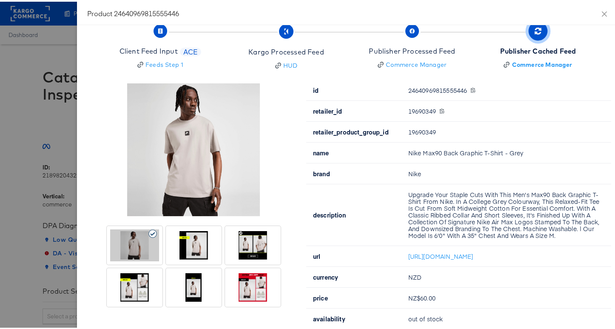
click at [251, 289] on div at bounding box center [252, 286] width 49 height 32
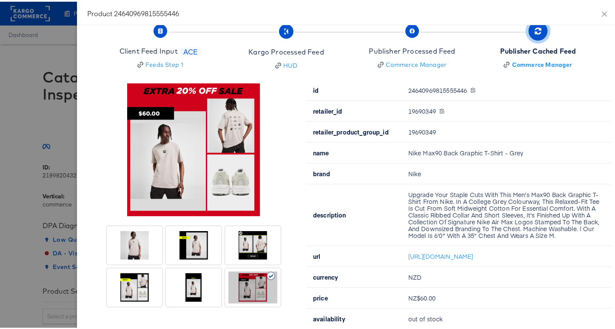
scroll to position [34, 0]
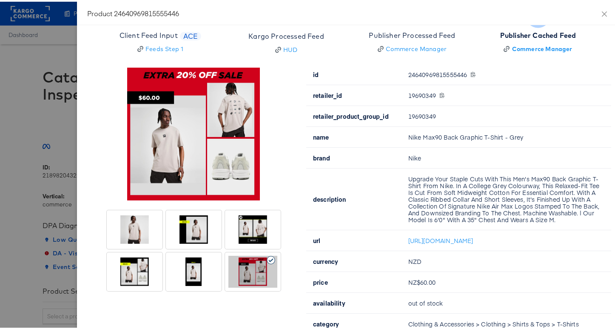
click at [191, 267] on div at bounding box center [193, 270] width 49 height 32
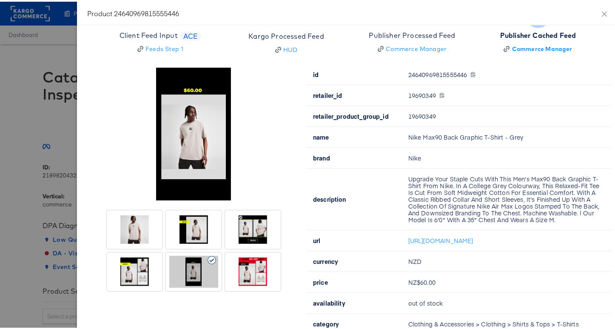
click at [134, 270] on div at bounding box center [134, 270] width 49 height 32
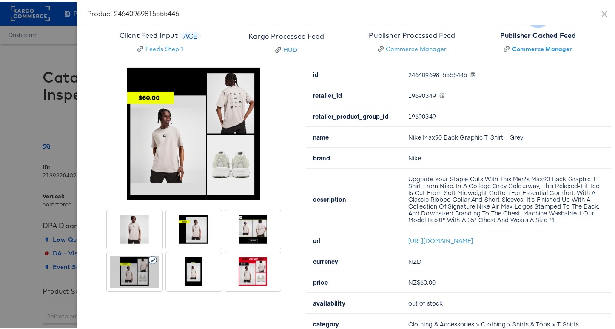
click at [232, 227] on div at bounding box center [252, 228] width 49 height 32
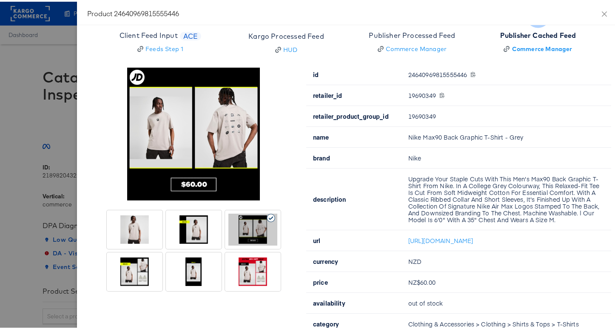
click at [169, 229] on div at bounding box center [193, 228] width 49 height 32
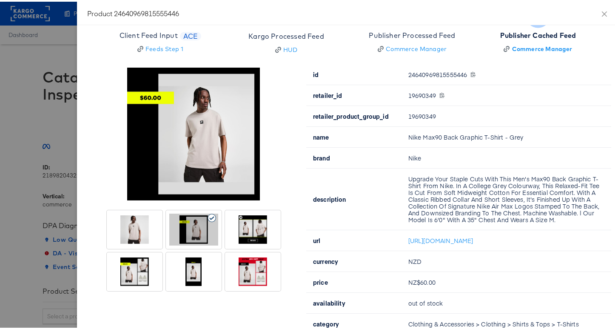
click at [125, 227] on div at bounding box center [134, 228] width 49 height 32
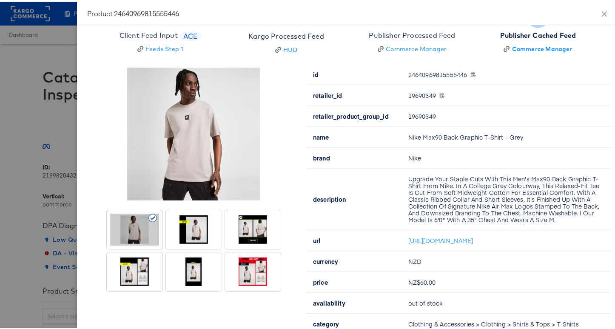
click at [131, 267] on div at bounding box center [134, 270] width 49 height 32
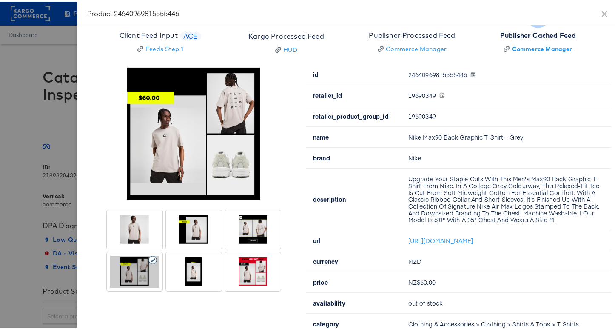
click at [253, 265] on div at bounding box center [252, 270] width 49 height 32
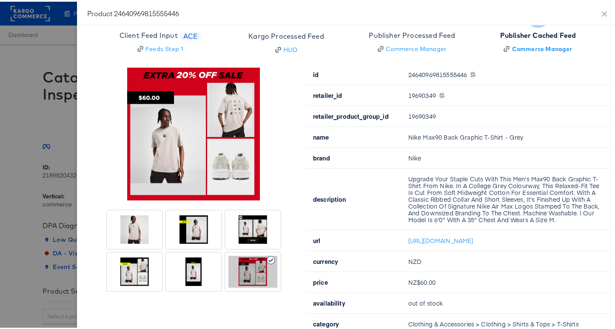
click at [138, 262] on div at bounding box center [134, 270] width 49 height 32
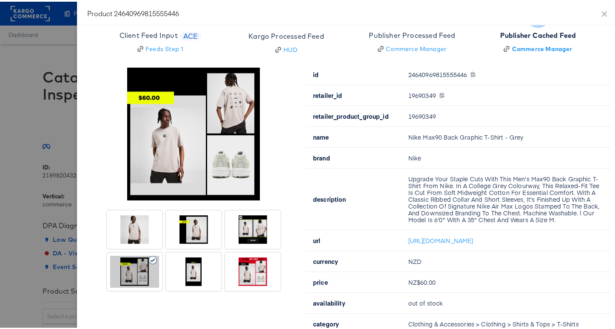
click at [246, 263] on div at bounding box center [252, 270] width 49 height 32
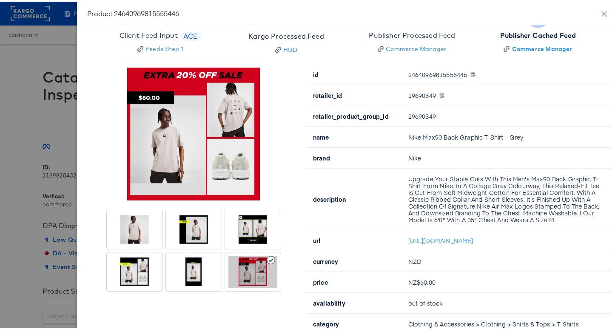
click at [138, 264] on div at bounding box center [134, 270] width 49 height 32
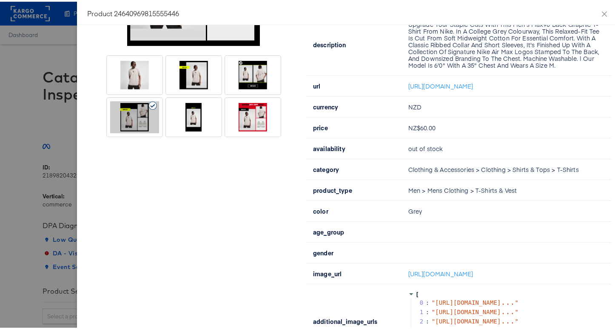
scroll to position [0, 0]
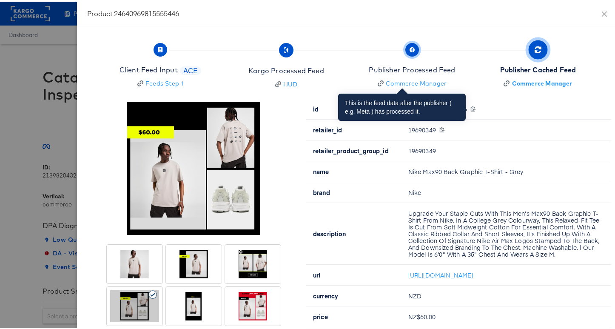
click at [405, 53] on span "button" at bounding box center [412, 48] width 14 height 14
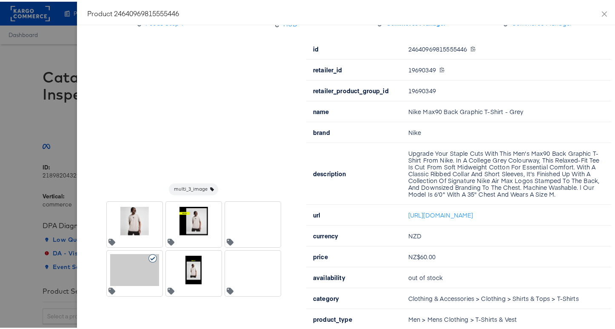
scroll to position [61, 0]
click at [267, 261] on div at bounding box center [272, 256] width 11 height 11
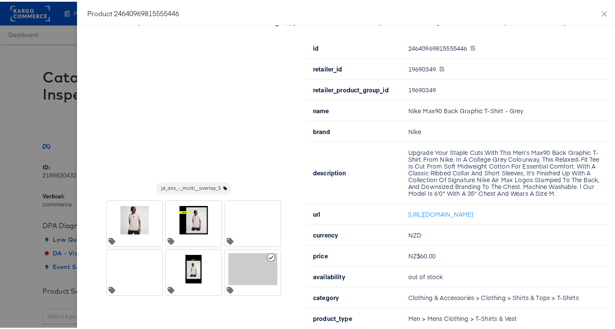
click at [131, 266] on div at bounding box center [134, 267] width 49 height 32
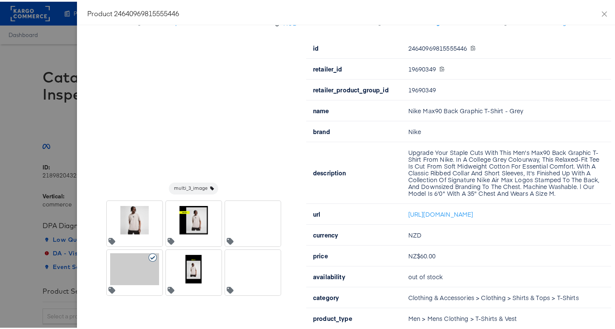
click at [249, 264] on div at bounding box center [252, 267] width 49 height 32
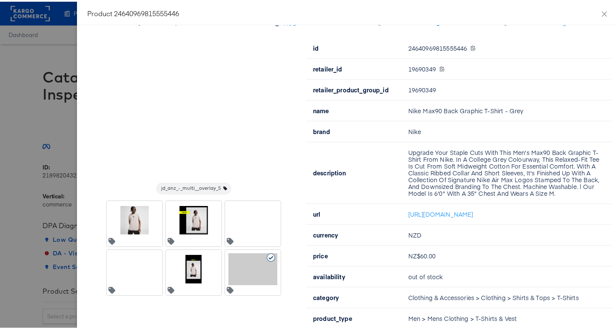
click at [37, 114] on div at bounding box center [310, 164] width 621 height 329
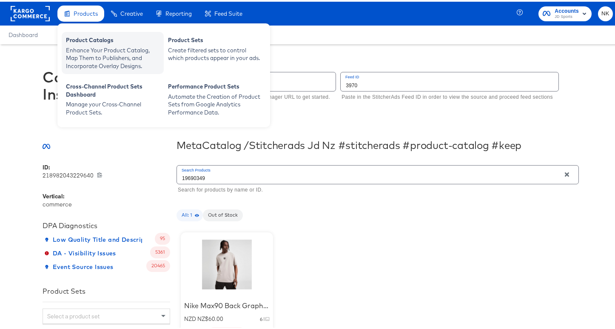
click at [91, 49] on div "Enhance Your Product Catalog, Map Them to Publishers, and Incorporate Overlay D…" at bounding box center [113, 57] width 94 height 24
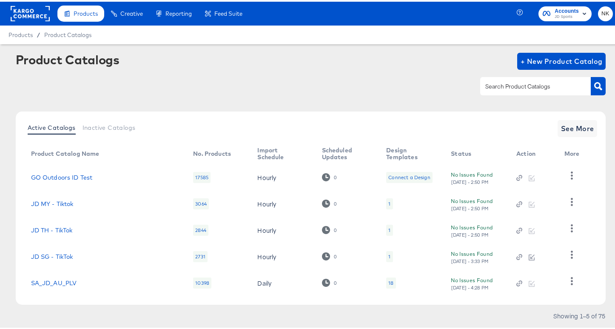
click at [496, 91] on div at bounding box center [535, 84] width 111 height 18
type input "nz"
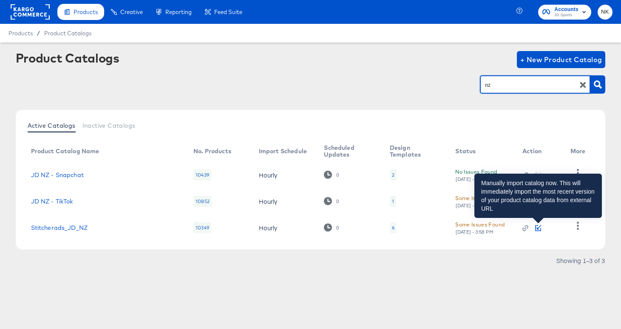
click at [540, 229] on icon "button" at bounding box center [539, 228] width 6 height 6
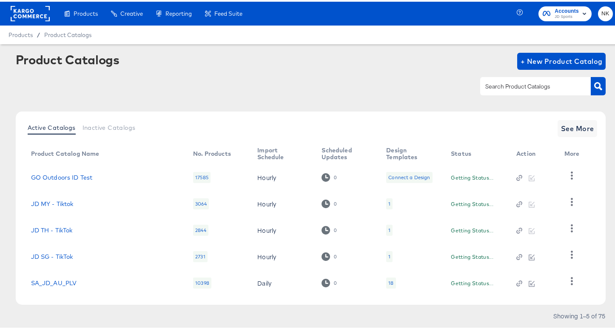
click at [515, 88] on input "text" at bounding box center [529, 85] width 91 height 10
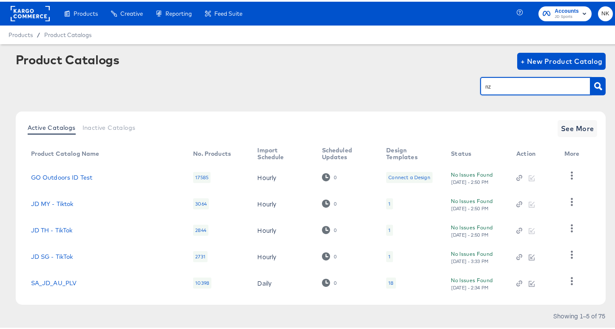
type input "nz"
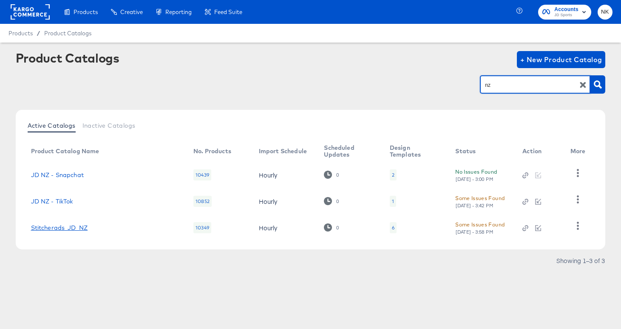
click at [79, 225] on link "Stitcherads_JD_NZ" at bounding box center [59, 227] width 57 height 7
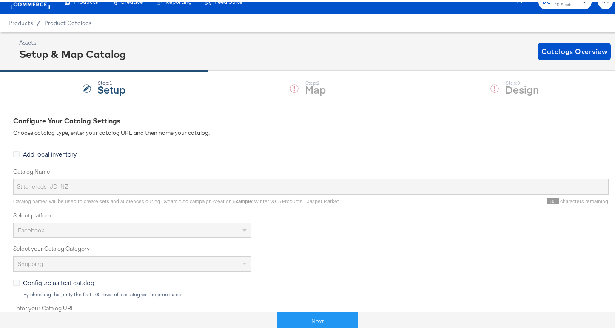
scroll to position [13, 0]
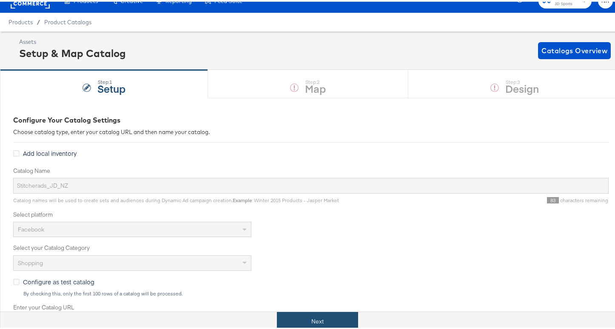
click at [326, 318] on button "Next" at bounding box center [317, 319] width 81 height 19
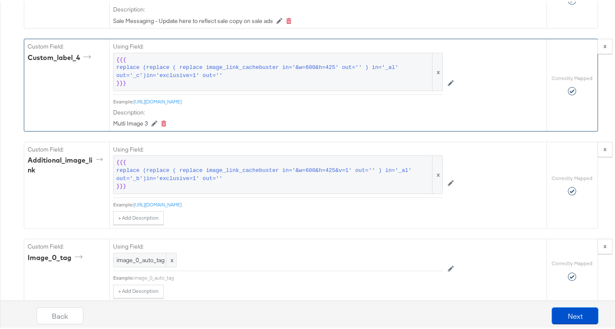
scroll to position [1293, 0]
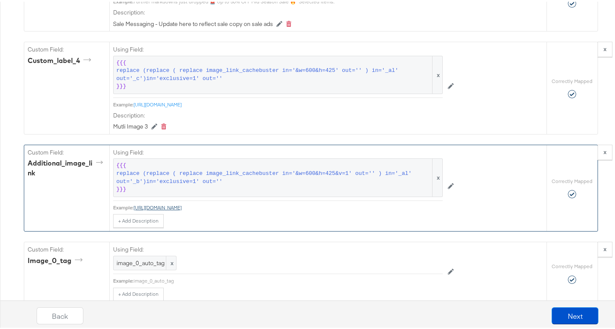
click at [182, 209] on link "https://cdn.media.amplience.net/t/jpl/jd_product_list?plu=jd_729785_b" at bounding box center [158, 205] width 48 height 6
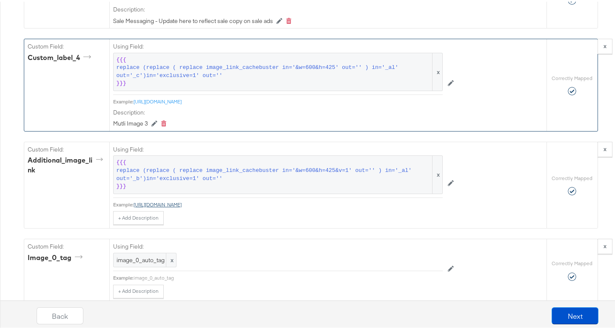
scroll to position [1294, 0]
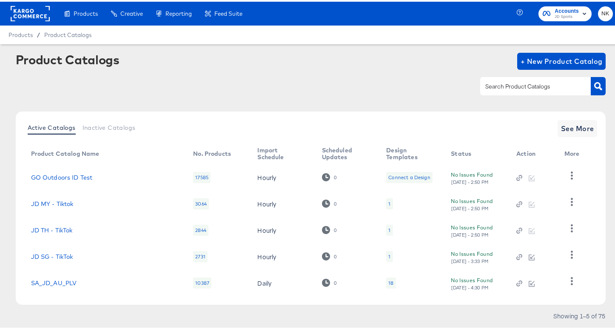
click at [497, 88] on input "text" at bounding box center [529, 85] width 91 height 10
type input "nz"
click at [526, 90] on div at bounding box center [535, 84] width 111 height 18
type input "nz"
click at [508, 89] on input "text" at bounding box center [529, 85] width 91 height 10
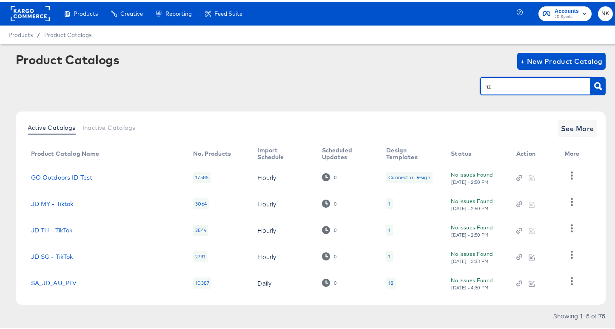
type input "nz"
click at [497, 90] on div at bounding box center [535, 84] width 111 height 18
type input "nz"
click at [534, 84] on input "text" at bounding box center [529, 85] width 91 height 10
type input "nz"
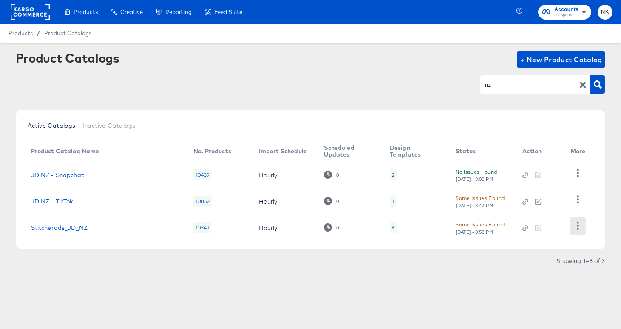
click at [576, 227] on icon "button" at bounding box center [578, 226] width 8 height 8
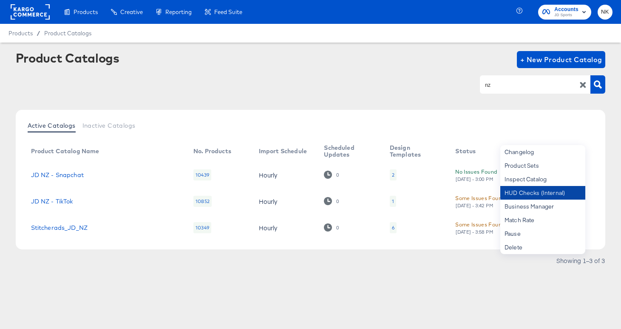
click at [529, 197] on div "HUD Checks (Internal)" at bounding box center [543, 193] width 85 height 14
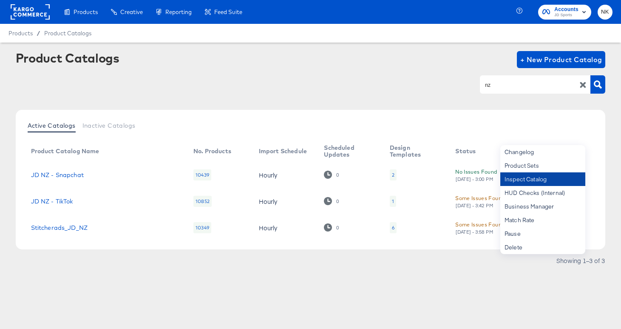
click at [539, 181] on div "Inspect Catalog" at bounding box center [543, 179] width 85 height 14
click at [70, 228] on link "Stitcherads_JD_NZ" at bounding box center [59, 227] width 57 height 7
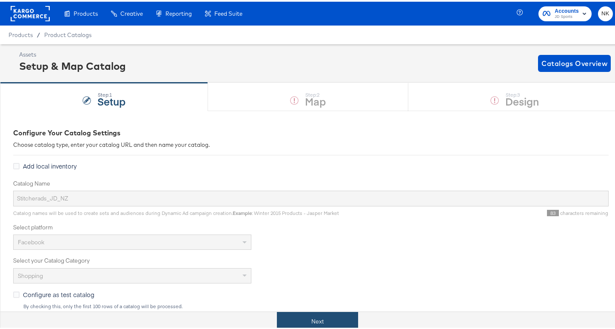
click at [295, 314] on button "Next" at bounding box center [317, 319] width 81 height 19
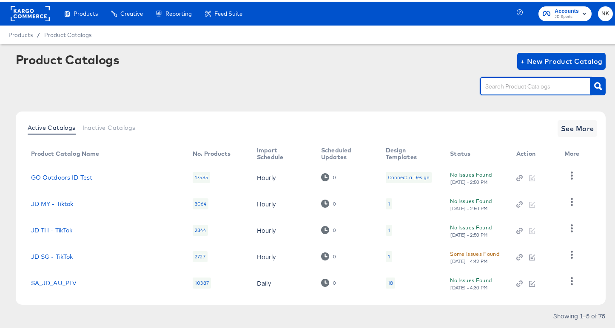
click at [505, 88] on input "text" at bounding box center [529, 85] width 91 height 10
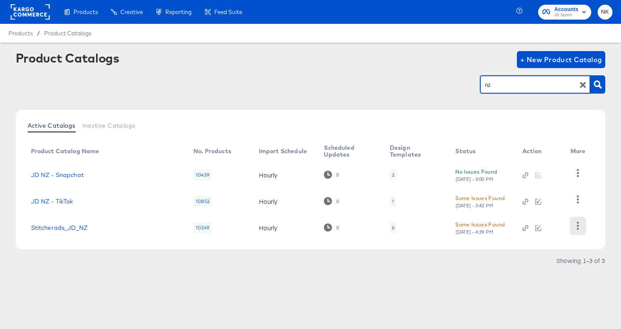
click at [581, 232] on button "button" at bounding box center [578, 225] width 15 height 17
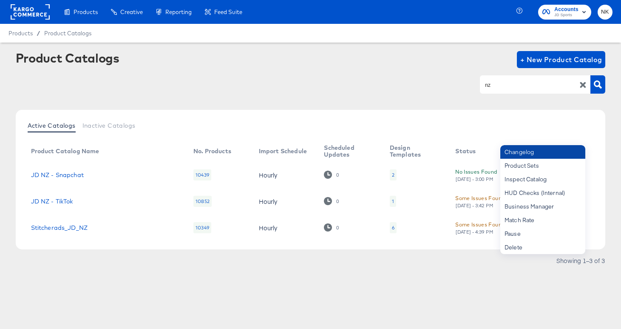
click at [544, 156] on div "Changelog" at bounding box center [543, 152] width 85 height 14
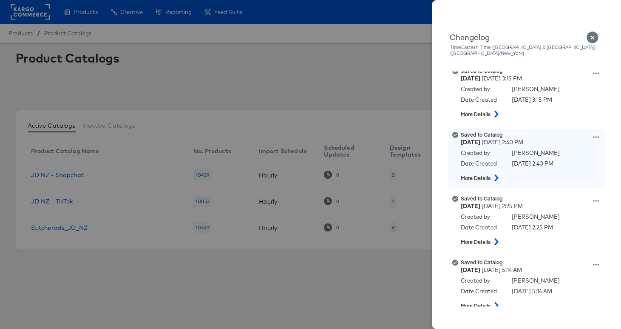
scroll to position [89, 0]
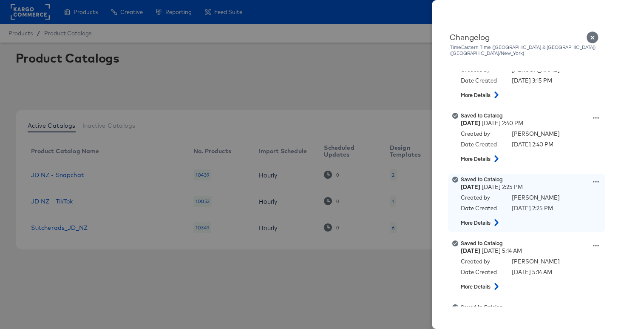
click at [496, 219] on icon at bounding box center [497, 222] width 4 height 7
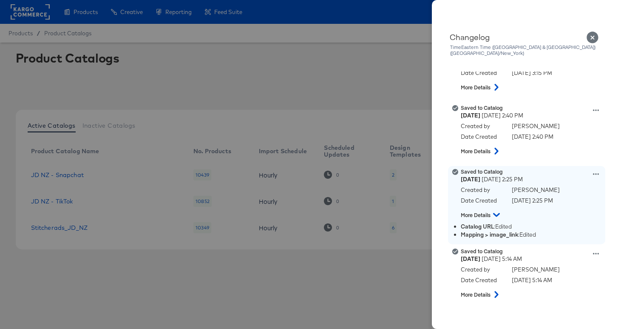
scroll to position [97, 0]
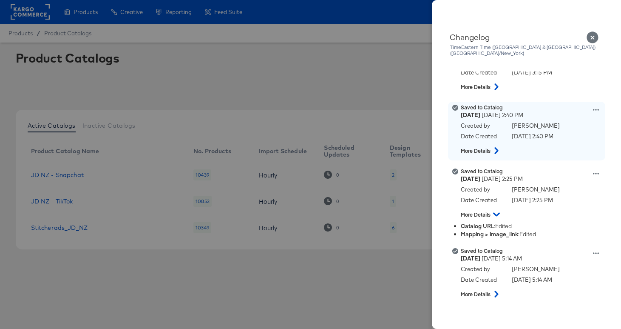
click at [496, 149] on button at bounding box center [496, 150] width 11 height 15
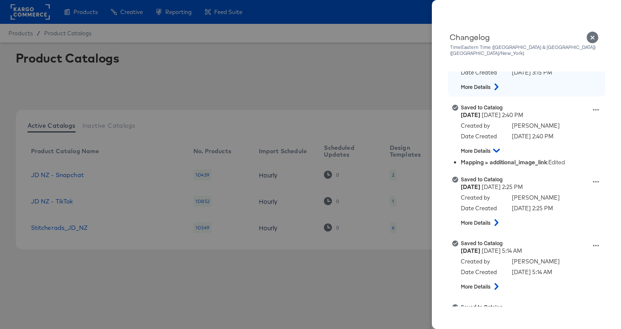
click at [499, 83] on icon at bounding box center [497, 86] width 10 height 7
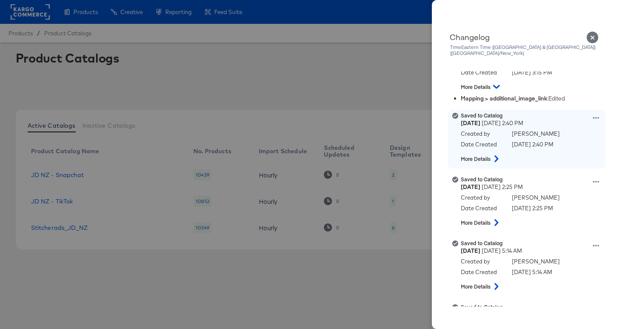
click at [493, 151] on button at bounding box center [496, 158] width 11 height 15
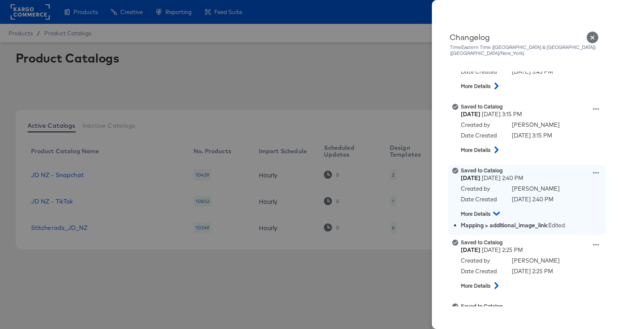
scroll to position [21, 0]
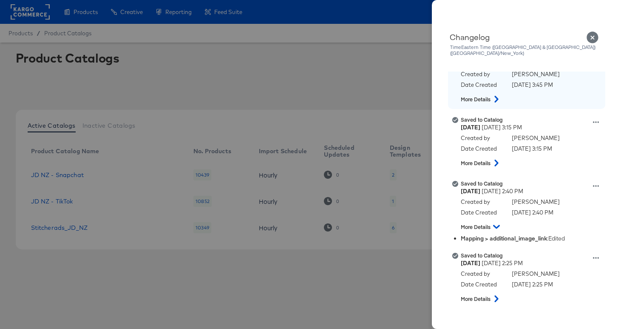
click at [494, 99] on button at bounding box center [496, 98] width 11 height 15
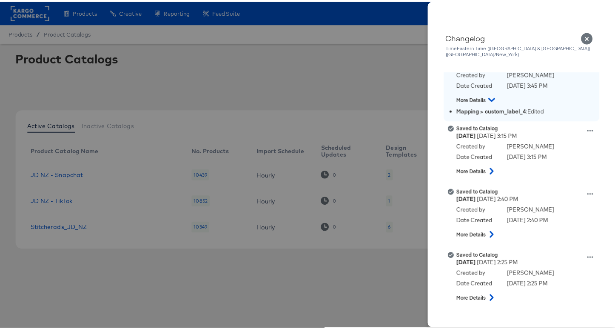
scroll to position [0, 0]
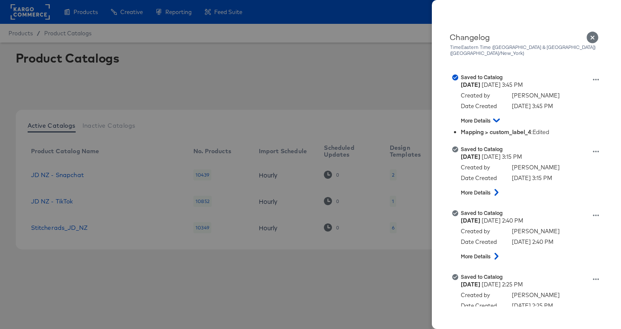
click at [148, 82] on div at bounding box center [310, 164] width 621 height 329
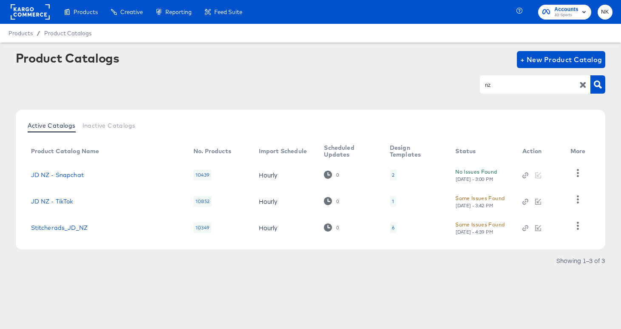
click at [538, 82] on input "nz" at bounding box center [529, 85] width 91 height 10
type input "au"
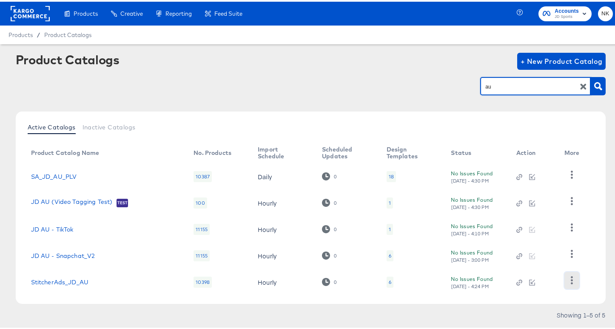
click at [570, 279] on icon "button" at bounding box center [572, 278] width 8 height 8
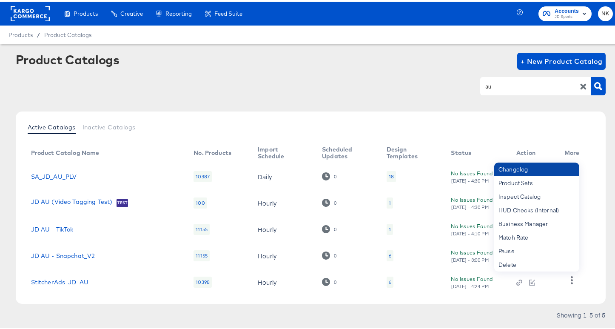
click at [517, 167] on div "Changelog" at bounding box center [536, 168] width 85 height 14
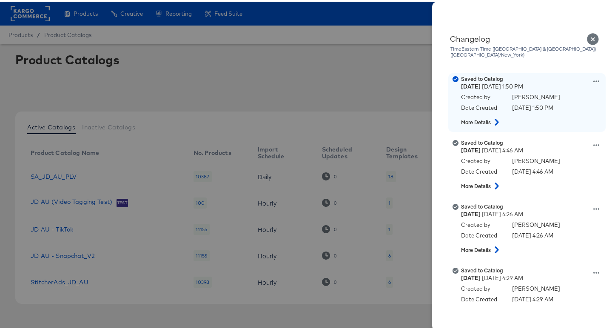
click at [492, 117] on icon at bounding box center [497, 120] width 10 height 7
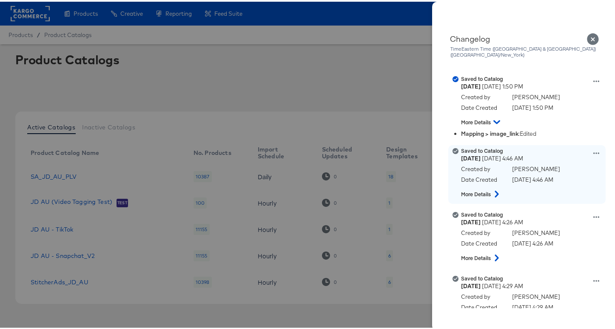
click at [479, 189] on strong "More Details" at bounding box center [476, 192] width 30 height 7
click at [492, 189] on icon at bounding box center [497, 192] width 10 height 7
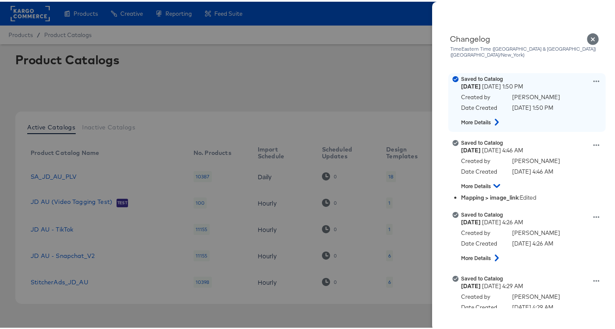
click at [491, 120] on button at bounding box center [496, 120] width 11 height 15
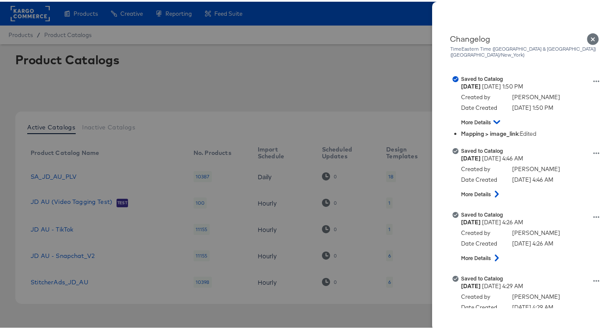
click at [350, 84] on div at bounding box center [310, 164] width 621 height 329
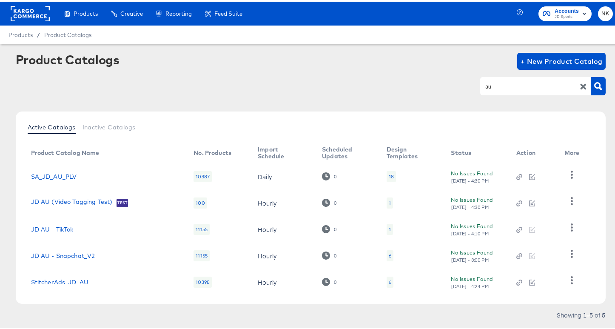
click at [52, 279] on link "StitcherAds_JD_AU" at bounding box center [60, 280] width 58 height 7
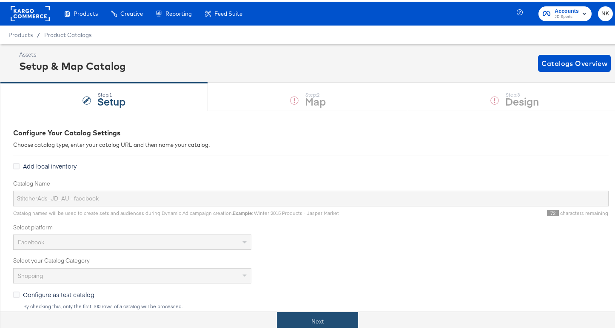
click at [292, 317] on button "Next" at bounding box center [317, 319] width 81 height 19
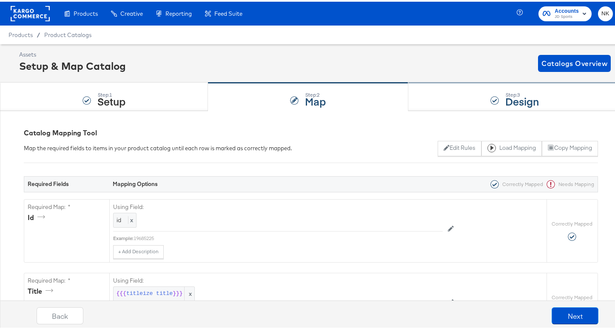
click at [449, 103] on div "Step: 3 Design" at bounding box center [514, 95] width 213 height 28
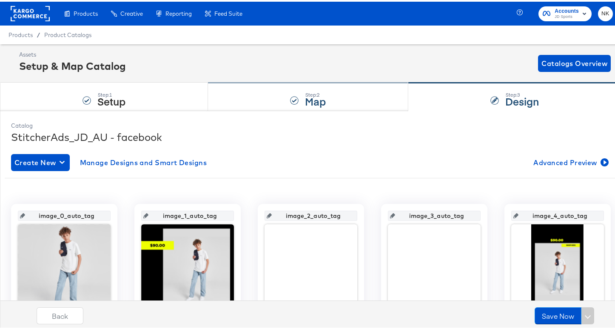
click at [343, 97] on div "Step: 2 Map" at bounding box center [308, 95] width 200 height 28
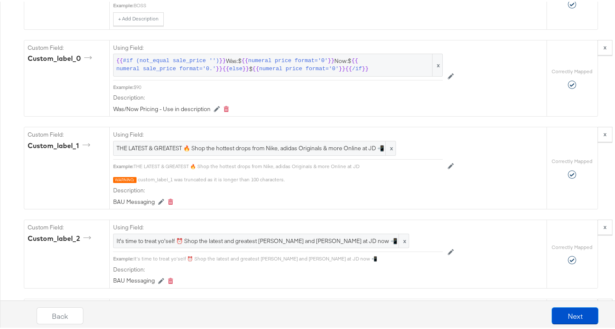
scroll to position [926, 0]
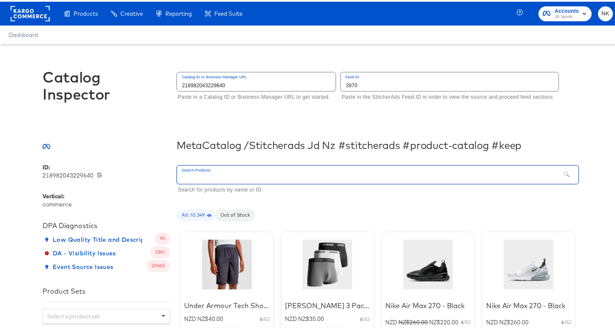
click at [296, 169] on input "text" at bounding box center [369, 173] width 384 height 18
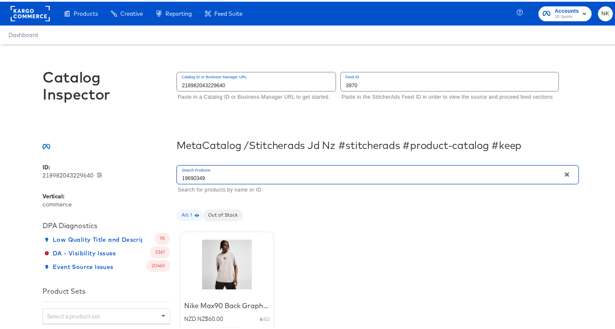
type input "19690349"
click at [221, 280] on div at bounding box center [227, 262] width 72 height 53
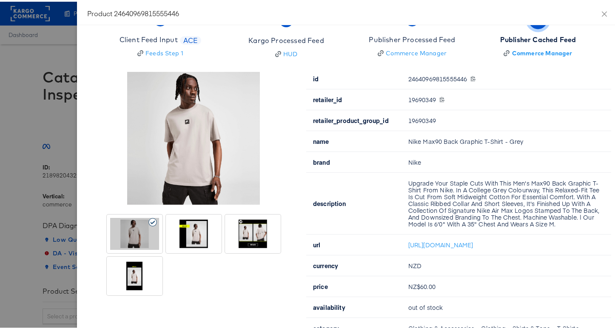
scroll to position [31, 0]
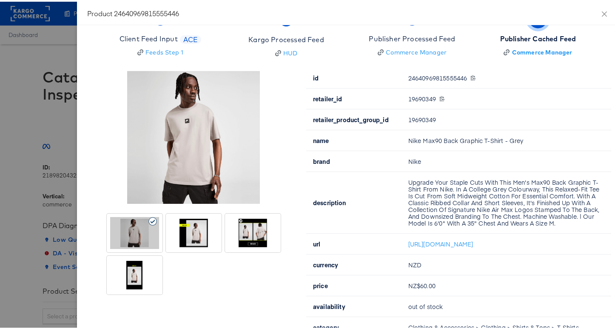
click at [231, 240] on div at bounding box center [252, 231] width 49 height 32
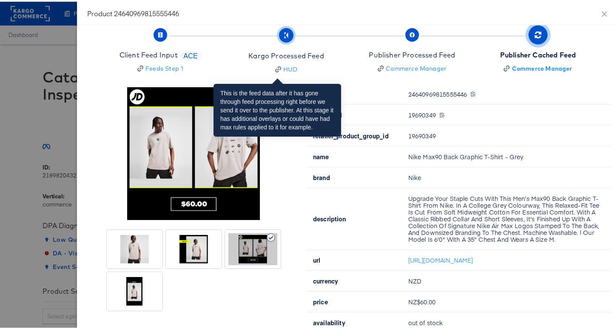
scroll to position [0, 0]
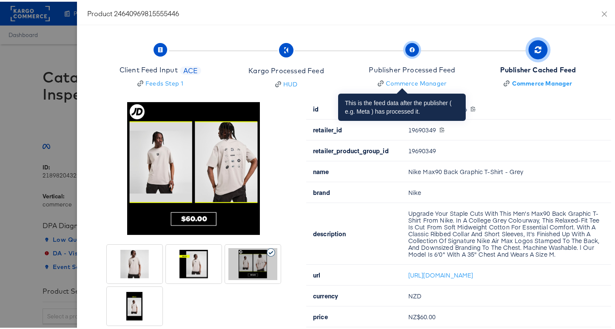
click at [386, 63] on span "Publisher Processed Feed Commerce Manager" at bounding box center [412, 65] width 86 height 42
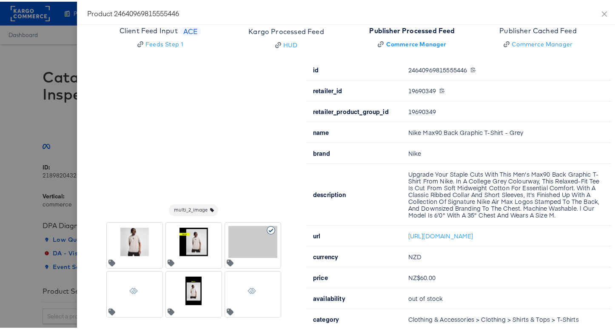
scroll to position [16, 0]
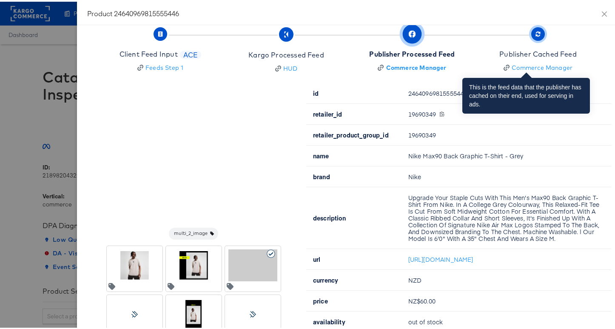
click at [506, 54] on div "Publisher Cached Feed" at bounding box center [537, 53] width 77 height 10
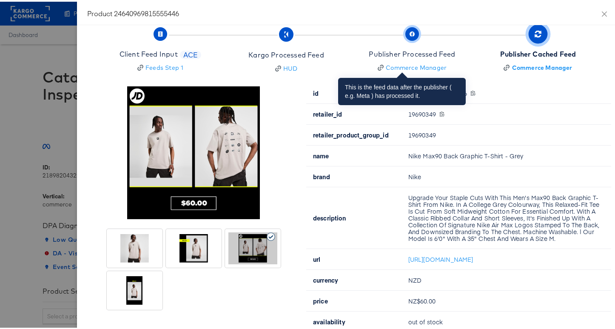
click at [399, 44] on span "Publisher Processed Feed Commerce Manager" at bounding box center [412, 49] width 86 height 42
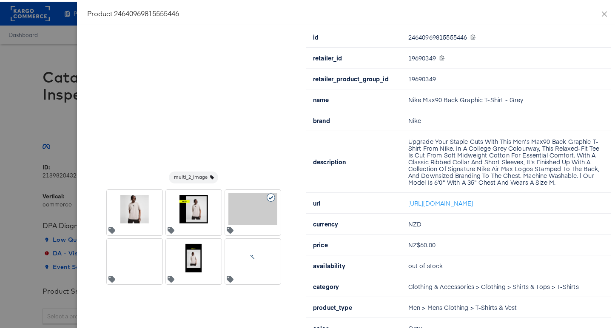
scroll to position [83, 0]
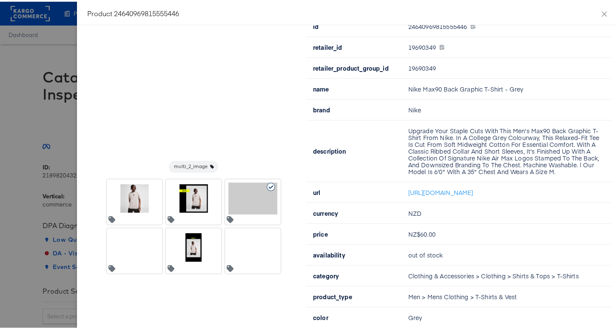
click at [128, 255] on div at bounding box center [134, 246] width 49 height 32
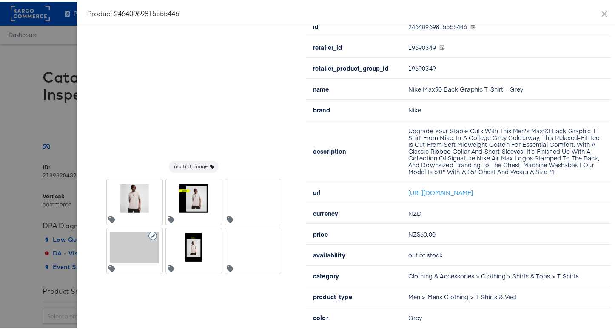
click at [238, 254] on div at bounding box center [252, 246] width 49 height 32
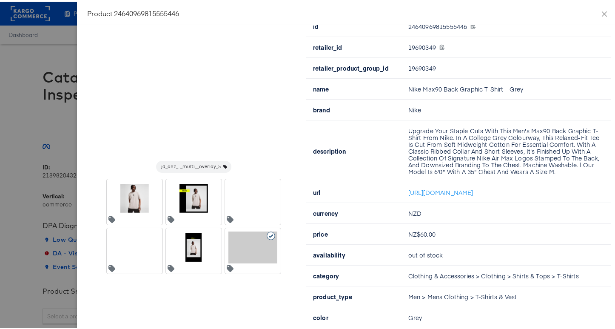
scroll to position [0, 0]
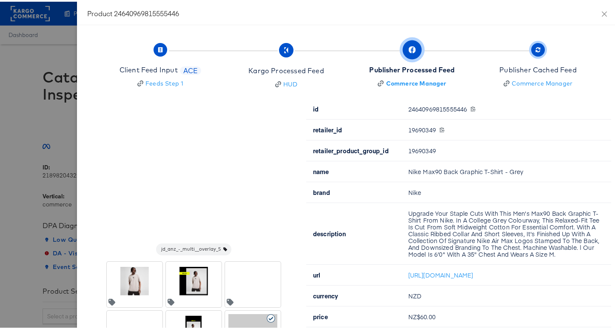
click at [516, 67] on div "Publisher Cached Feed" at bounding box center [537, 68] width 77 height 10
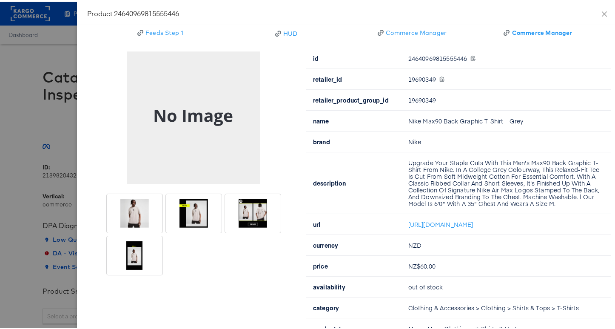
scroll to position [48, 0]
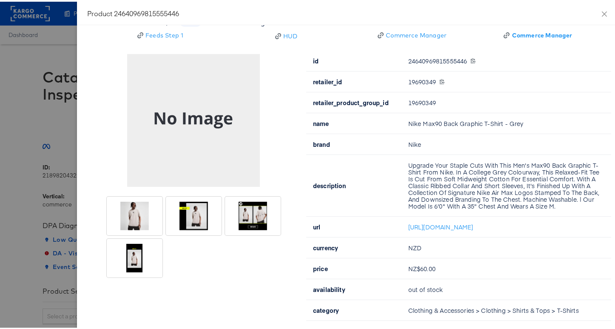
click at [185, 217] on div at bounding box center [193, 214] width 49 height 32
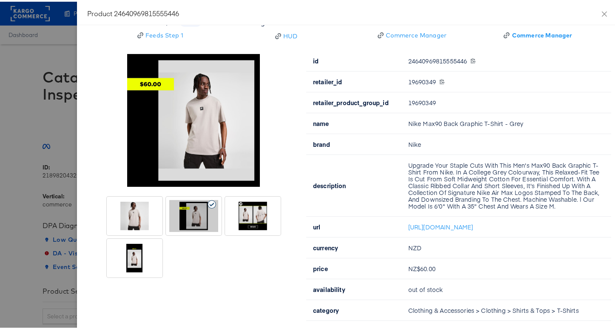
click at [252, 220] on div at bounding box center [252, 214] width 49 height 32
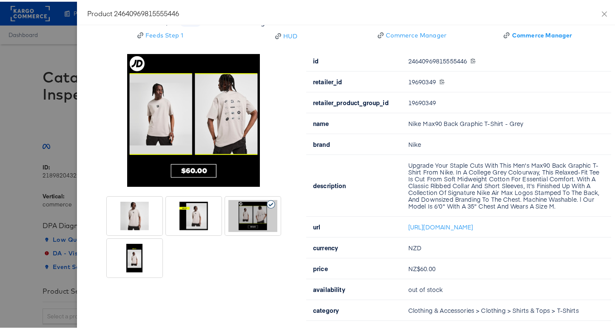
click at [190, 254] on div at bounding box center [194, 235] width 174 height 81
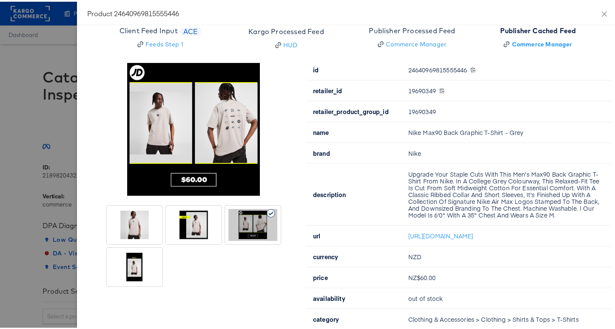
scroll to position [33, 0]
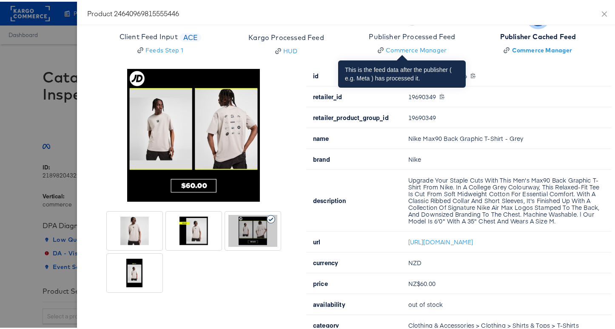
click at [416, 35] on div "Publisher Processed Feed" at bounding box center [412, 35] width 86 height 10
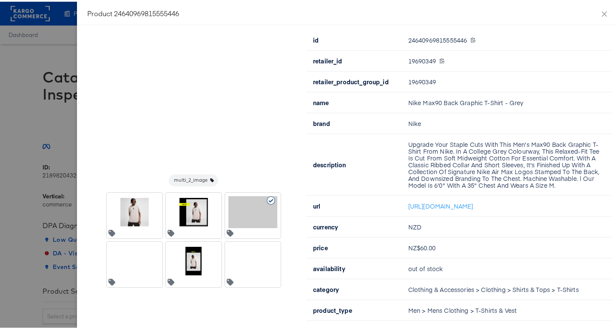
scroll to position [91, 0]
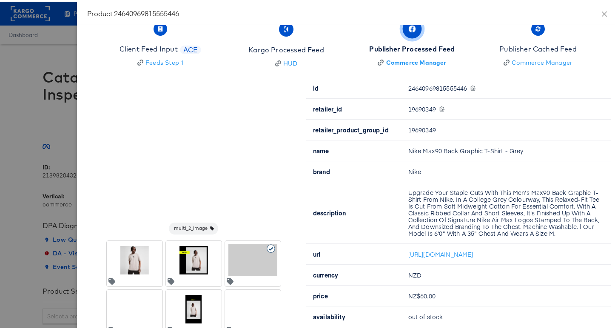
scroll to position [0, 0]
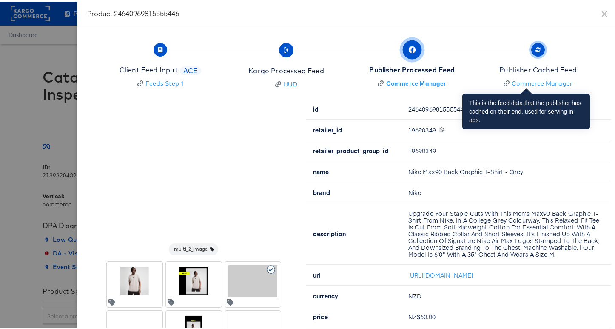
click at [499, 63] on div "Publisher Cached Feed" at bounding box center [537, 68] width 77 height 10
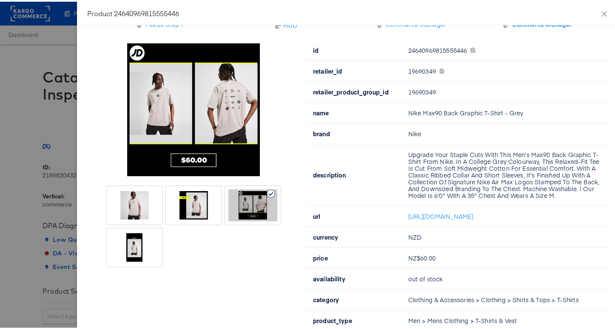
scroll to position [66, 0]
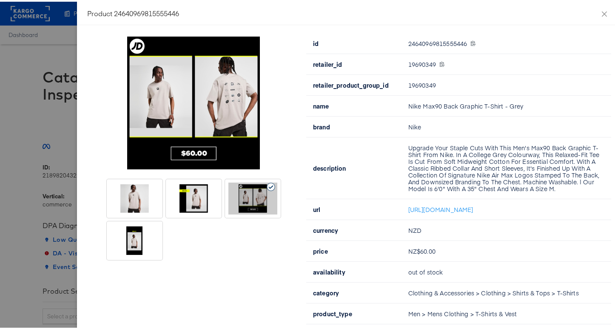
click at [233, 232] on div at bounding box center [194, 217] width 174 height 81
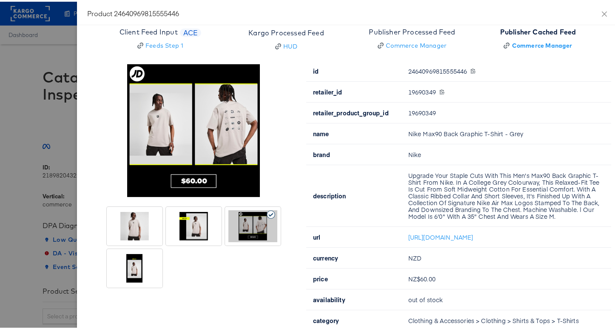
scroll to position [20, 0]
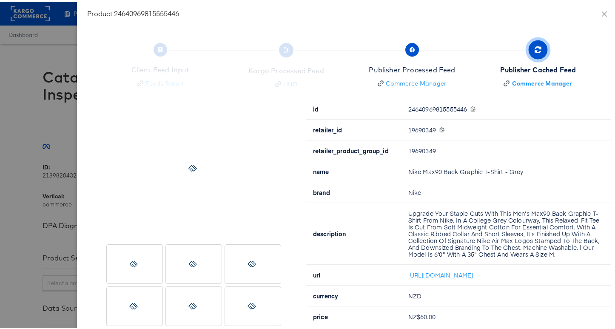
scroll to position [20, 0]
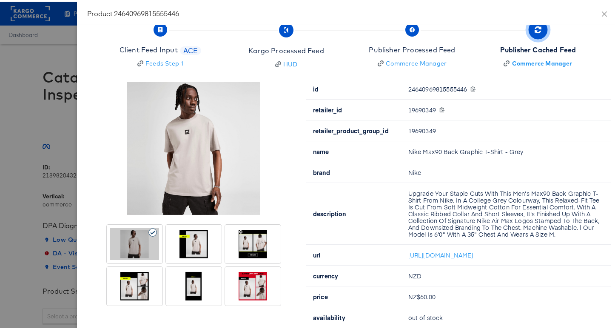
click at [249, 279] on div at bounding box center [252, 284] width 49 height 32
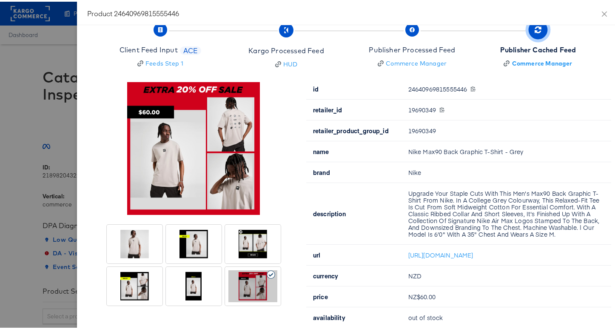
click at [182, 288] on div at bounding box center [193, 284] width 49 height 32
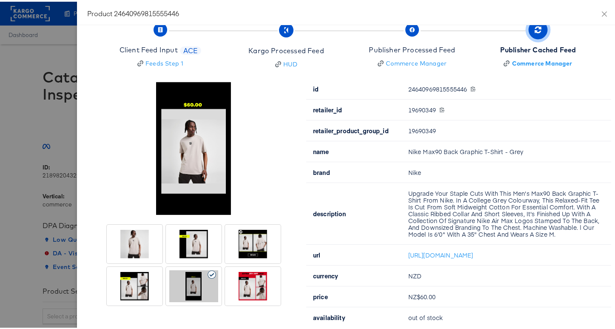
click at [137, 285] on div at bounding box center [134, 284] width 49 height 32
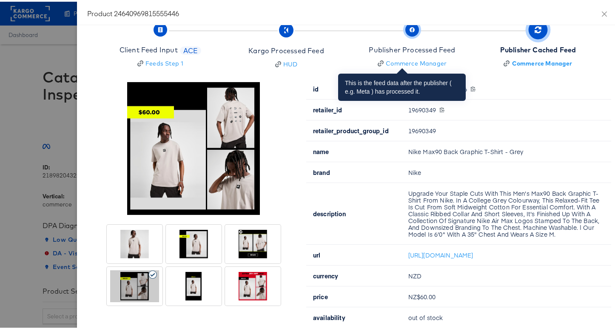
click at [416, 46] on div "Publisher Processed Feed" at bounding box center [412, 48] width 86 height 10
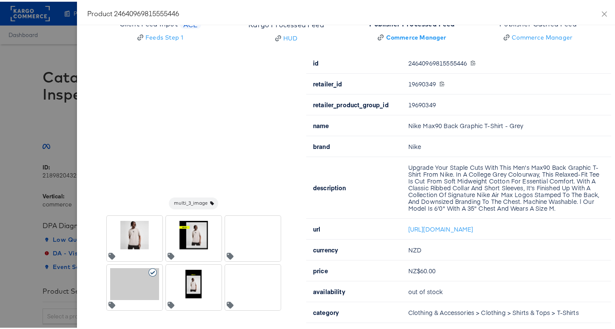
scroll to position [55, 0]
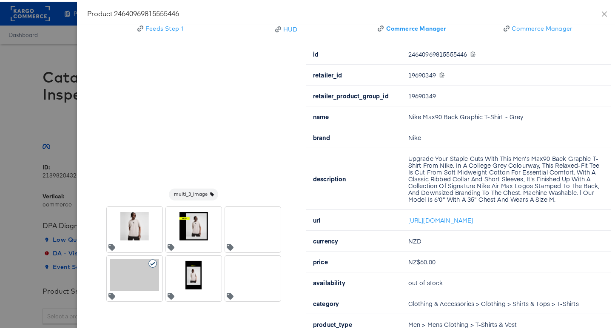
click at [244, 295] on div at bounding box center [253, 277] width 56 height 46
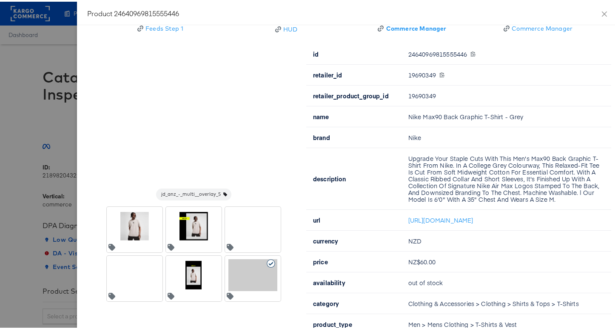
click at [202, 283] on div at bounding box center [193, 273] width 49 height 32
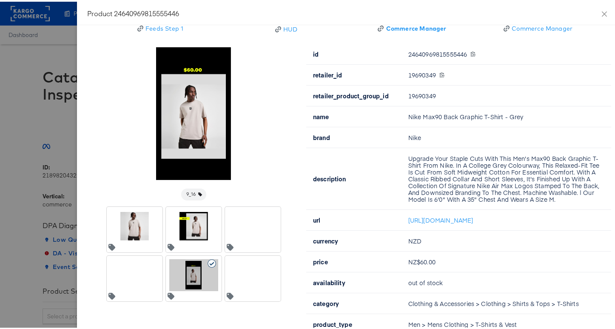
click at [241, 246] on div at bounding box center [253, 228] width 56 height 46
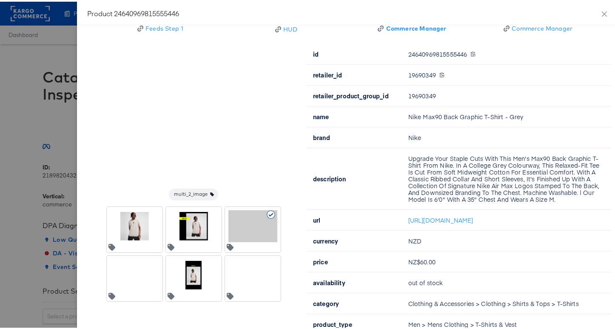
click at [128, 286] on div at bounding box center [134, 273] width 49 height 32
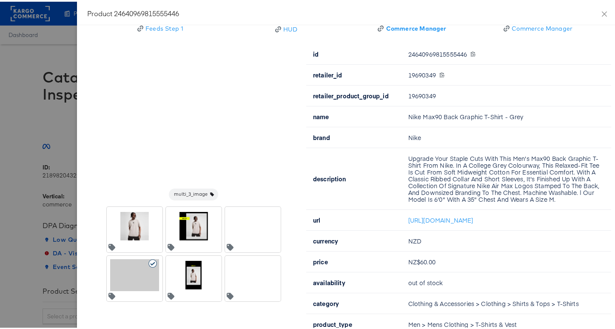
click at [184, 271] on div at bounding box center [193, 273] width 49 height 32
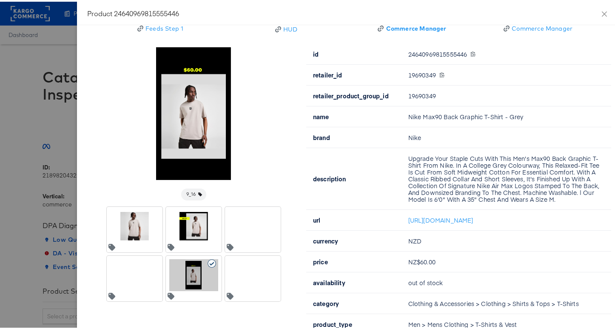
click at [232, 267] on div at bounding box center [252, 273] width 49 height 32
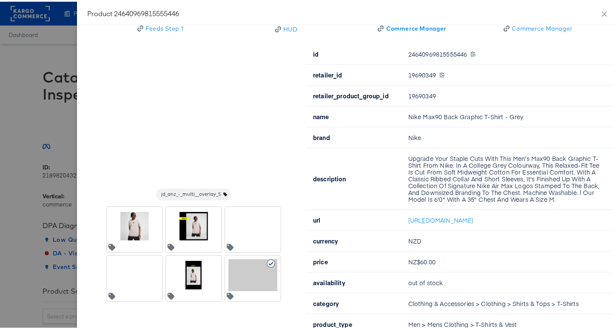
click at [181, 264] on div at bounding box center [193, 273] width 49 height 32
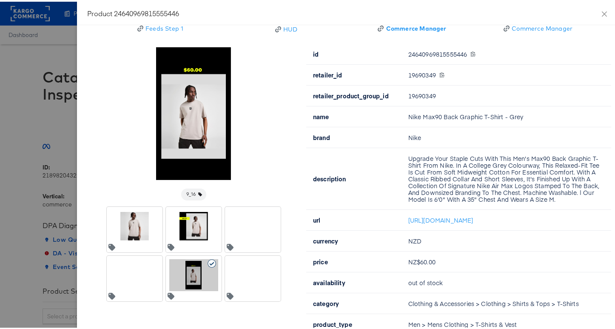
click at [190, 240] on div at bounding box center [193, 224] width 49 height 32
